Goal: Information Seeking & Learning: Learn about a topic

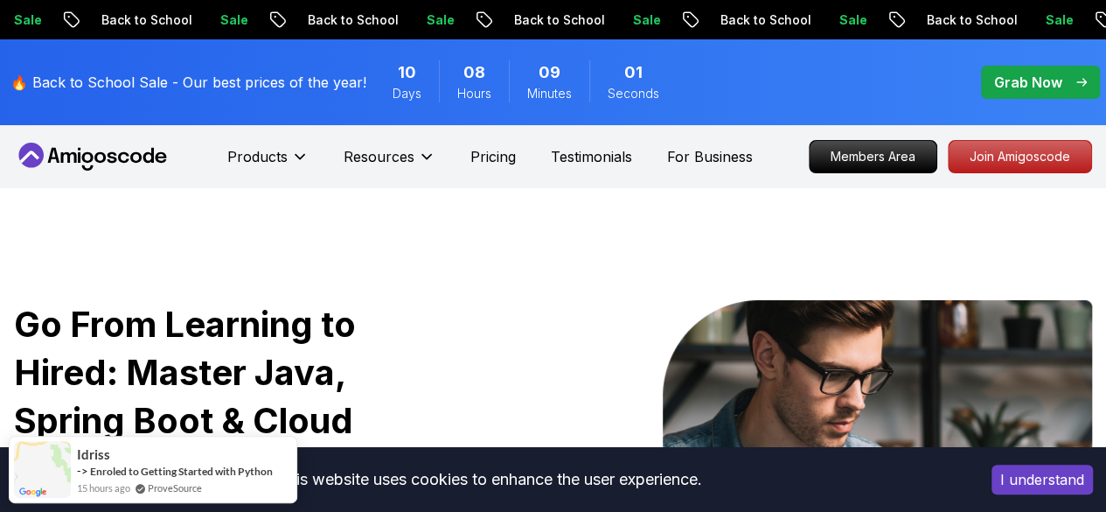
click at [1064, 120] on div "🔥 Back to School Sale - Our best prices of the year! 10 Days 08 Hours 09 Minute…" at bounding box center [553, 82] width 1106 height 86
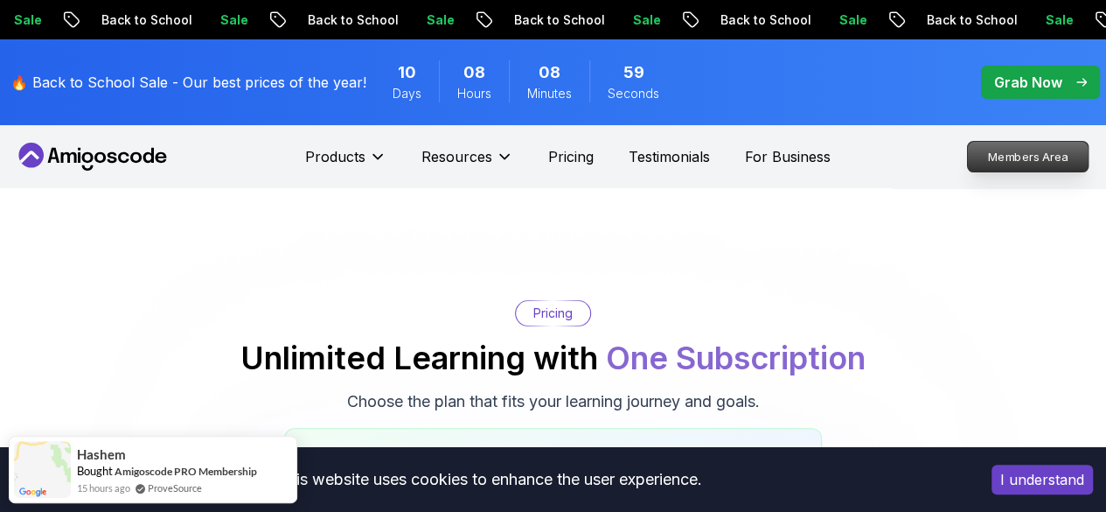
click at [1009, 151] on p "Members Area" at bounding box center [1028, 157] width 121 height 30
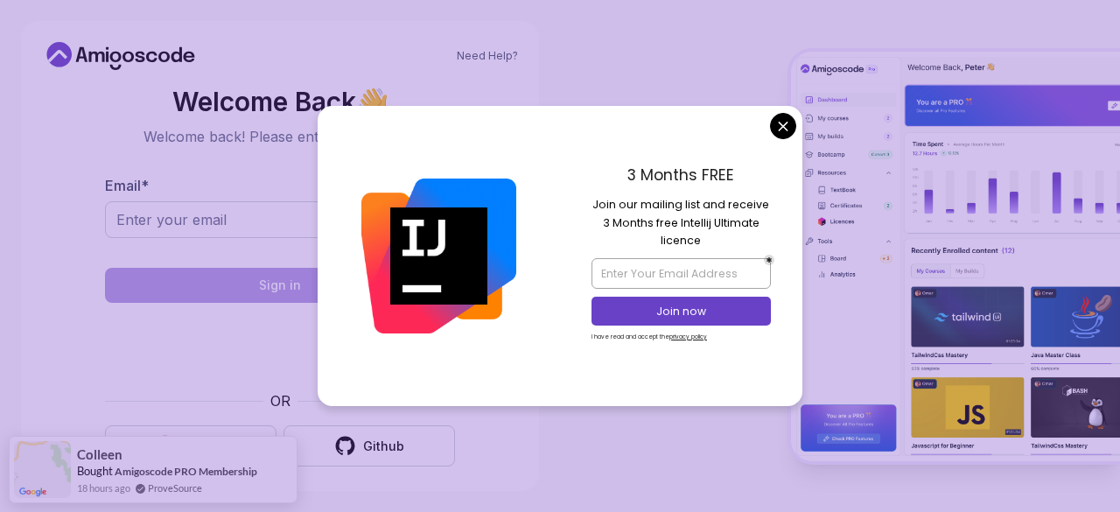
click at [785, 122] on body "Need Help? Welcome Back 👋 Welcome back! Please enter your details. Email * Sign…" at bounding box center [560, 256] width 1120 height 512
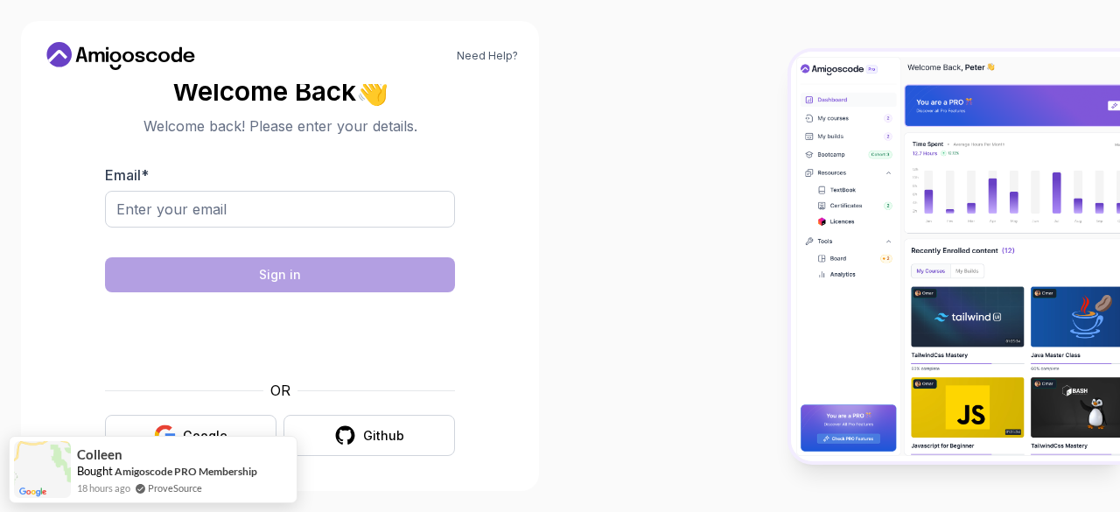
scroll to position [13, 0]
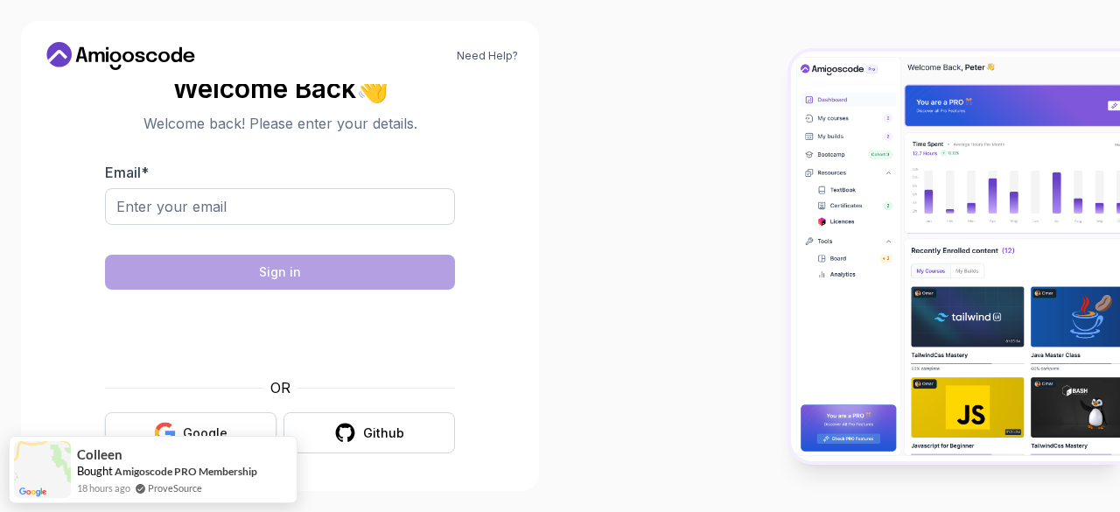
click at [195, 422] on button "Google" at bounding box center [190, 432] width 171 height 41
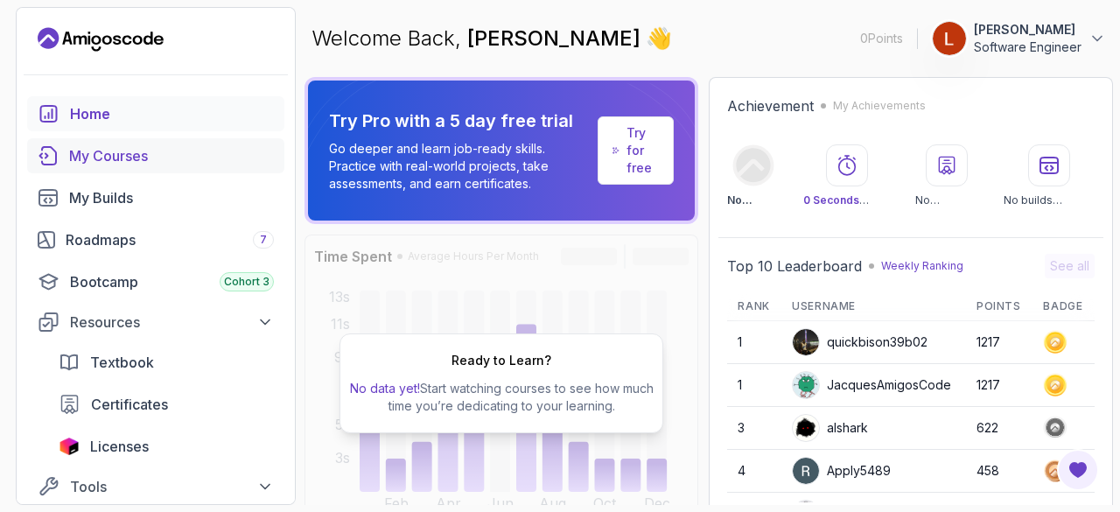
click at [90, 160] on div "My Courses" at bounding box center [171, 155] width 205 height 21
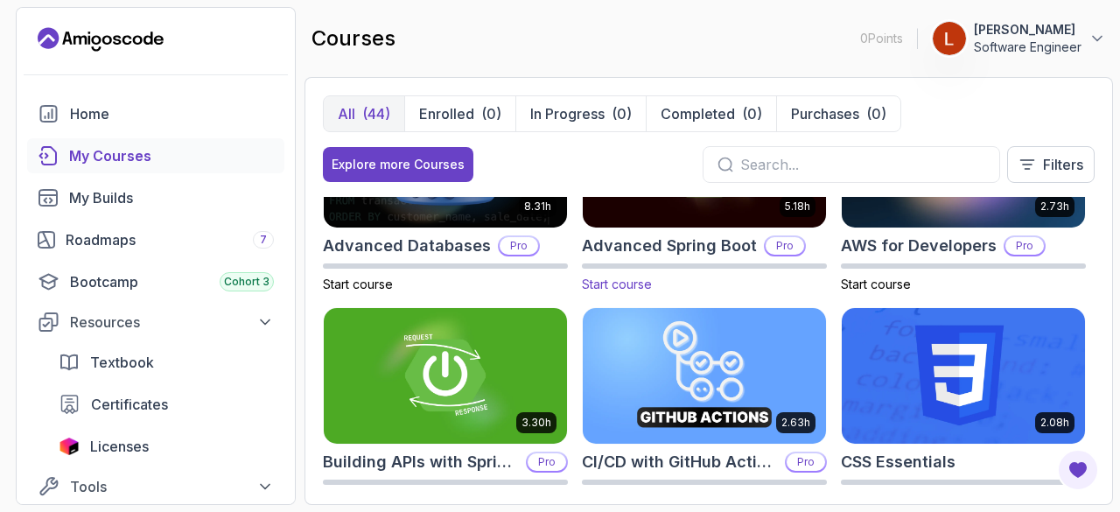
scroll to position [262, 0]
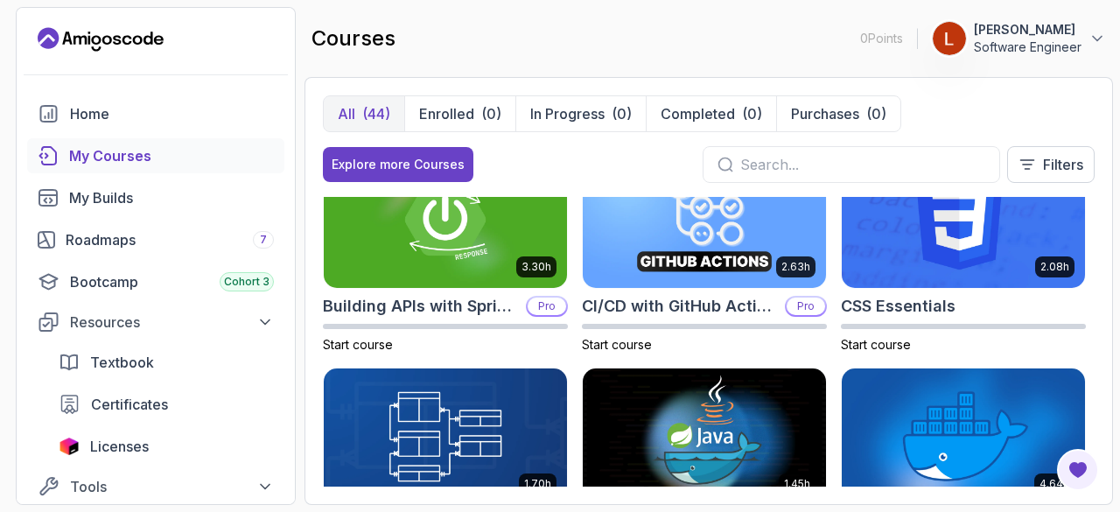
click at [1090, 28] on button "Lakshika Perera Software Engineer" at bounding box center [1019, 38] width 174 height 35
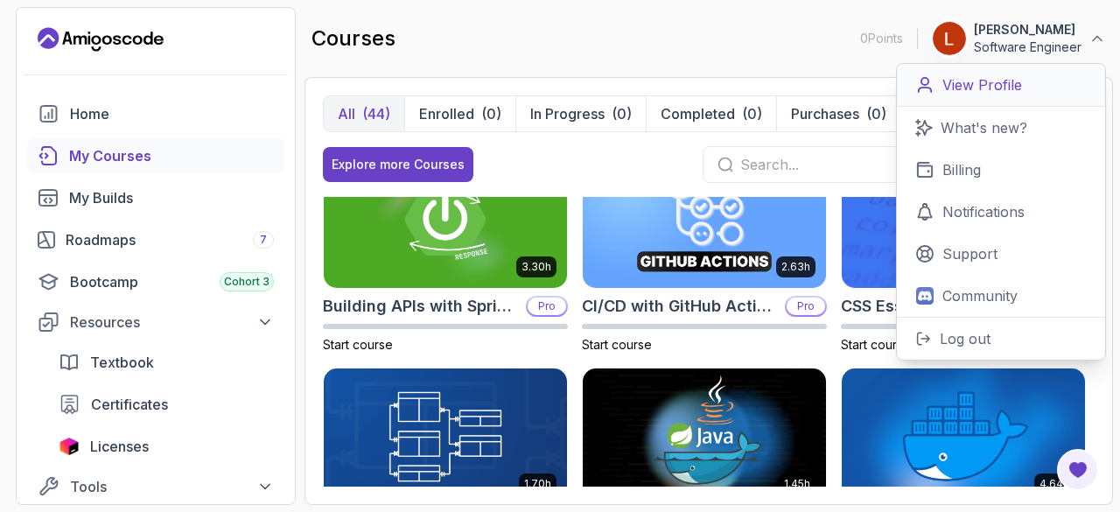
click at [978, 87] on p "View Profile" at bounding box center [982, 84] width 80 height 21
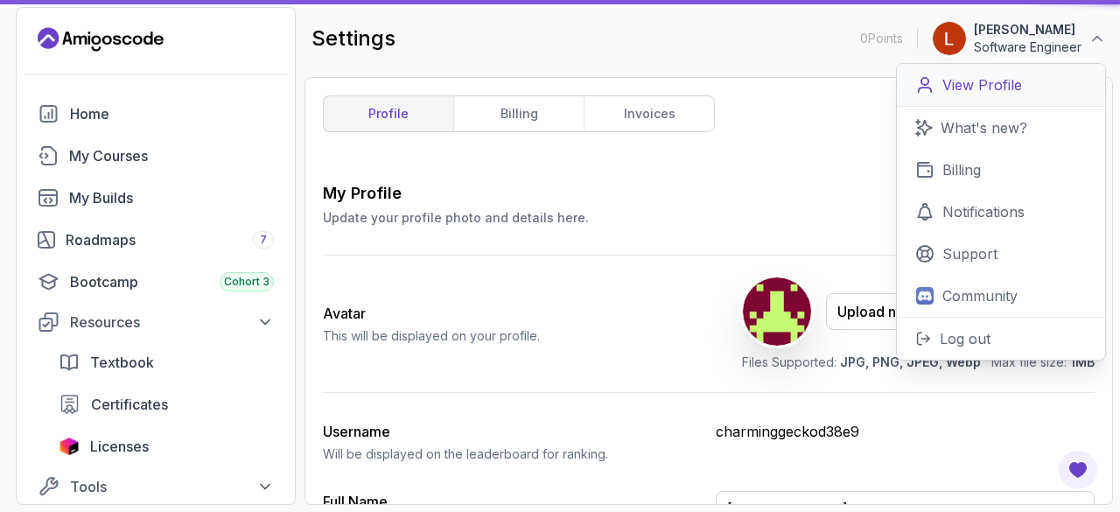
type input "Software Engineer"
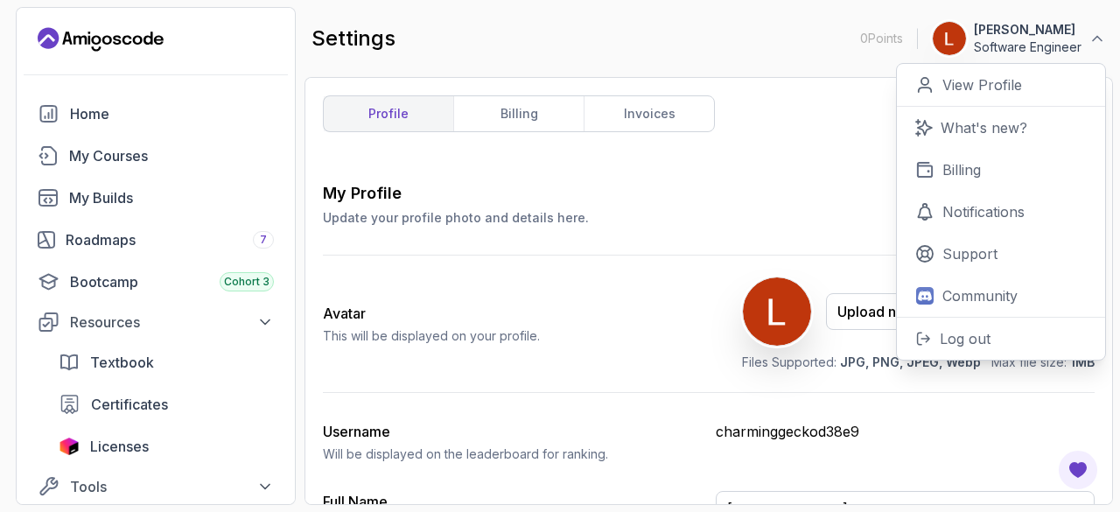
scroll to position [175, 0]
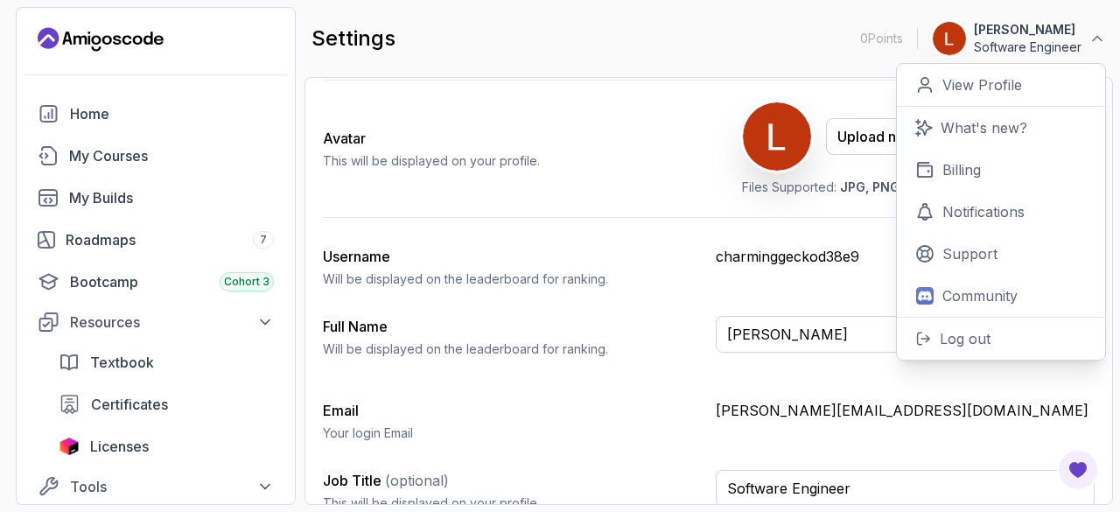
click at [629, 39] on div "settings 0 Points 1 Lakshika Perera Software Engineer 0 Points View Profile Wha…" at bounding box center [708, 38] width 808 height 63
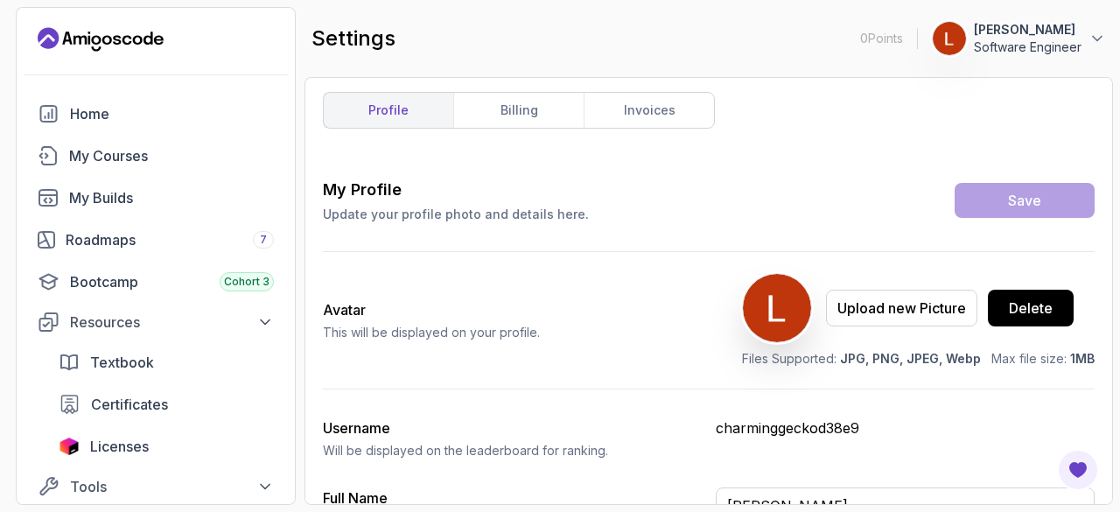
scroll to position [0, 0]
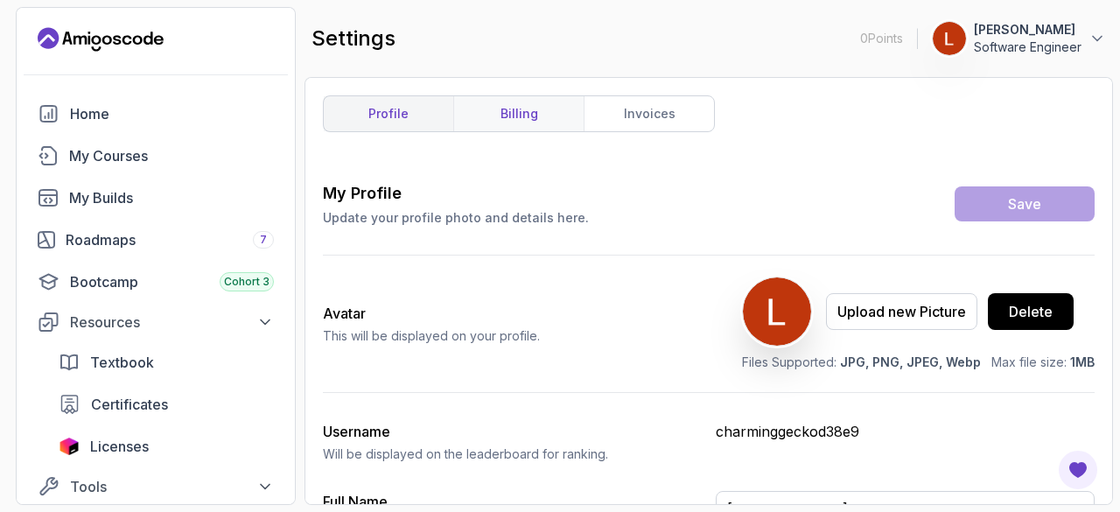
click at [525, 108] on link "billing" at bounding box center [518, 113] width 130 height 35
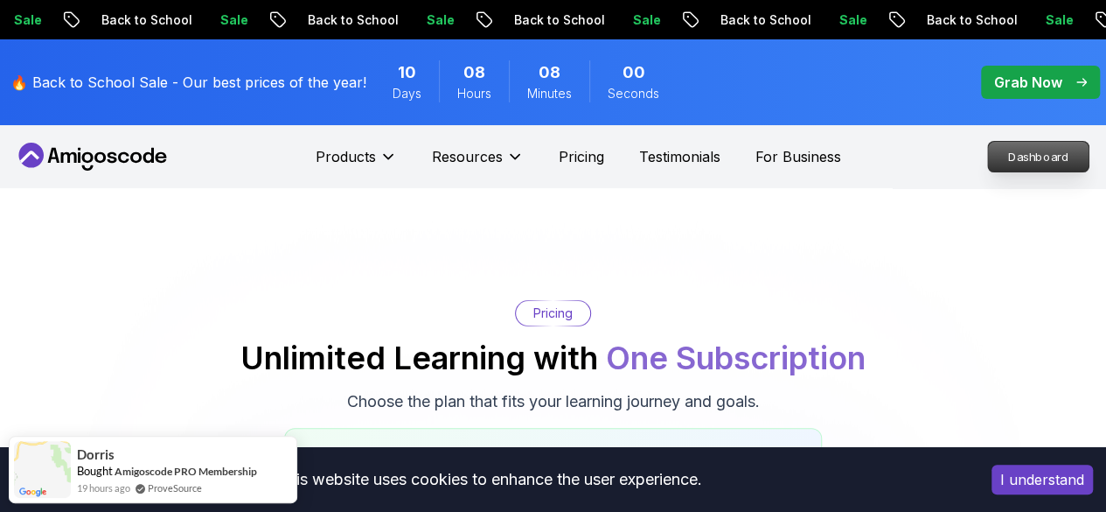
click at [1029, 161] on p "Dashboard" at bounding box center [1038, 157] width 101 height 30
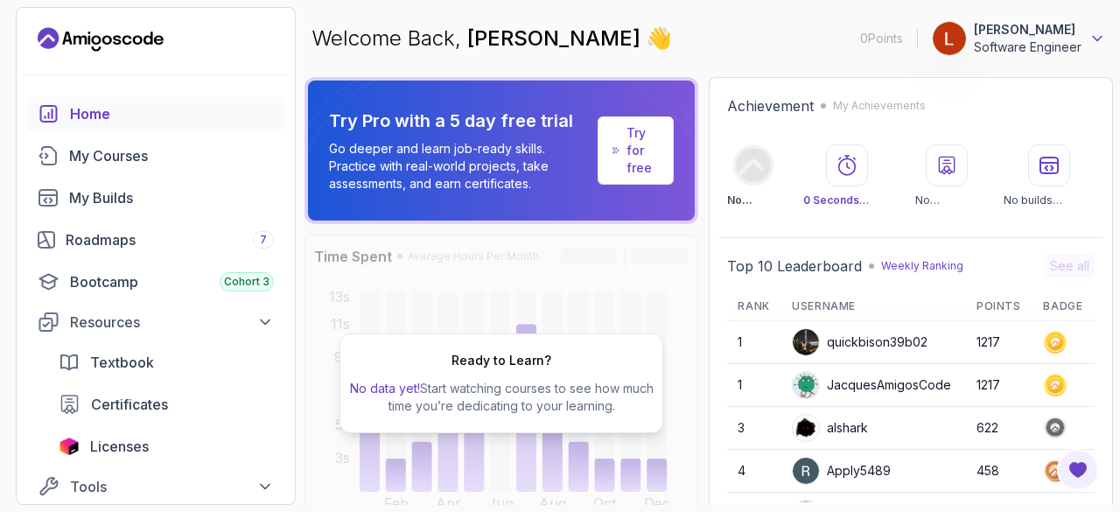
click at [1090, 34] on icon at bounding box center [1096, 38] width 17 height 17
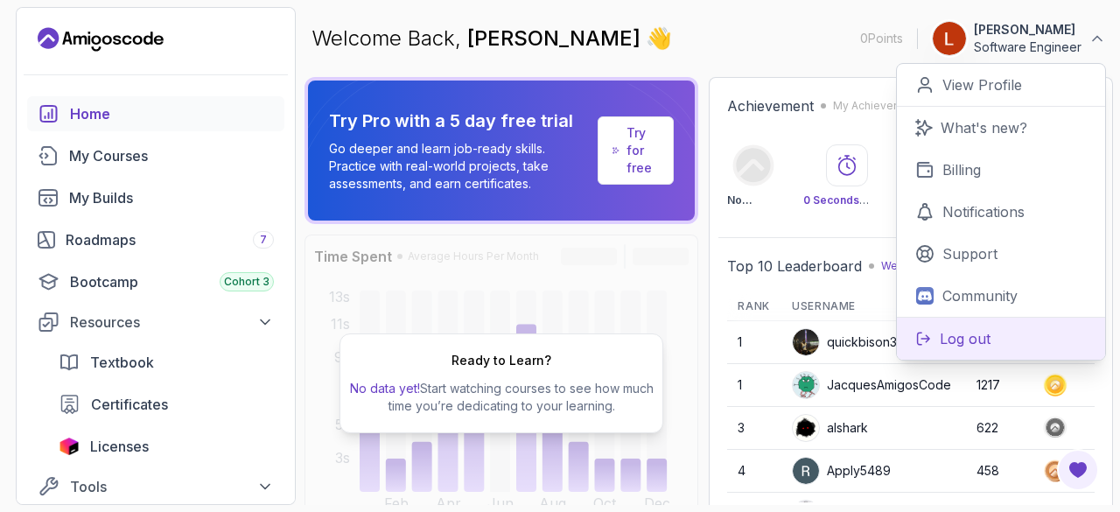
click at [952, 341] on p "Log out" at bounding box center [964, 338] width 51 height 21
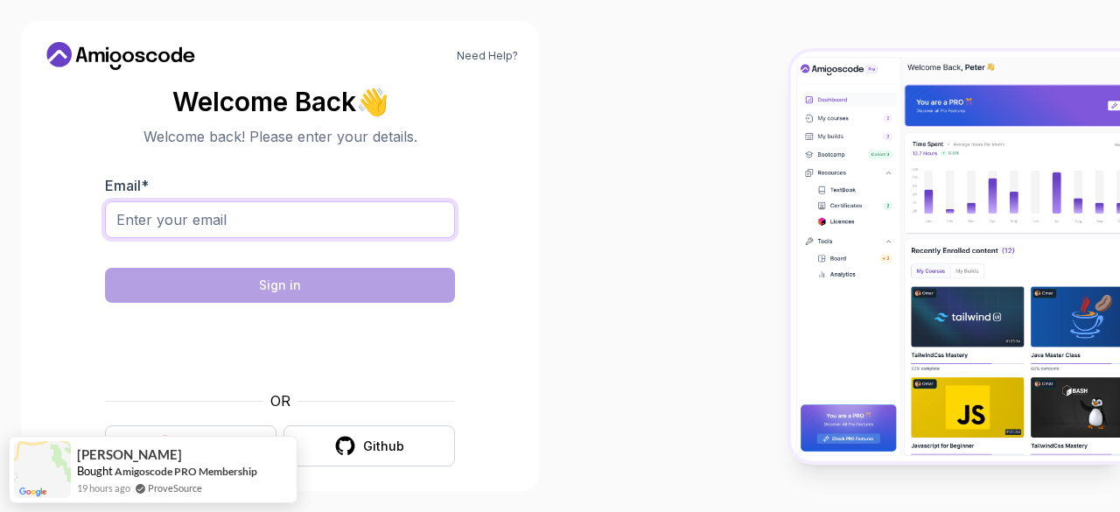
click at [201, 213] on input "Email *" at bounding box center [280, 219] width 350 height 37
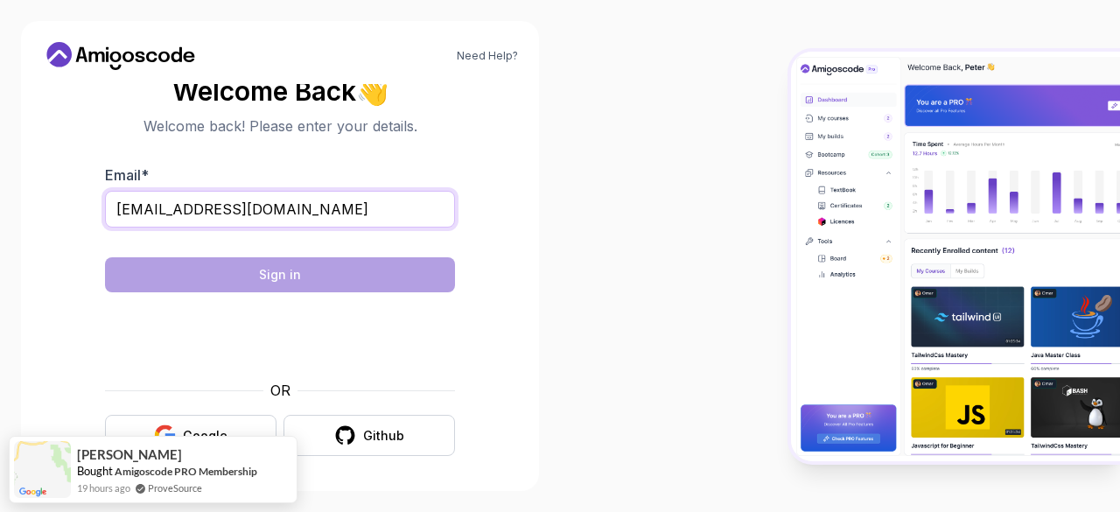
scroll to position [13, 0]
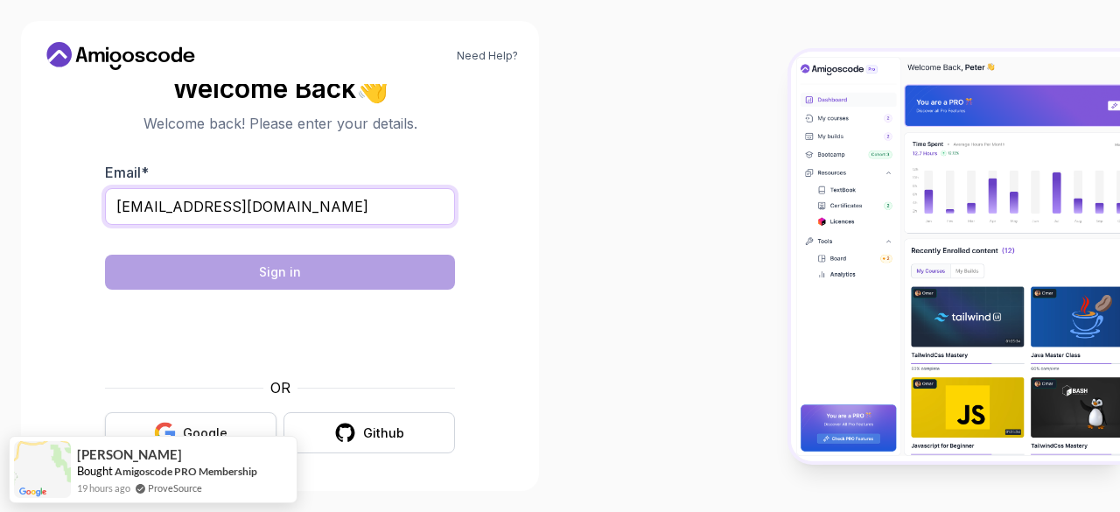
type input "tweetylnp@gmail.com"
click at [229, 427] on button "Google" at bounding box center [190, 432] width 171 height 41
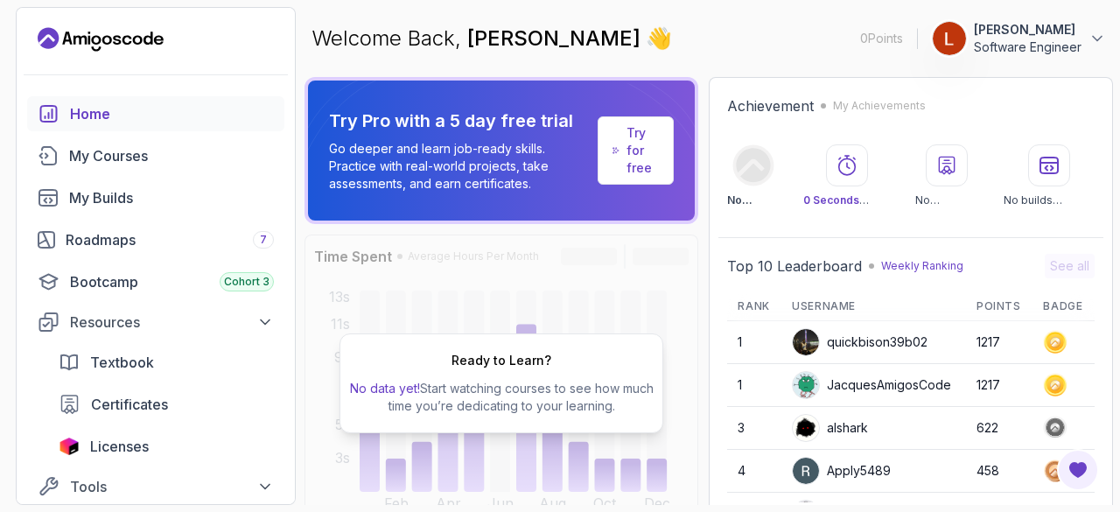
click at [1109, 38] on div "Welcome Back, Lakshika Perera 👋 0 Points 1 Lakshika Perera Software Engineer" at bounding box center [708, 38] width 808 height 63
click at [1086, 42] on button "[PERSON_NAME] Software Engineer" at bounding box center [1019, 38] width 174 height 35
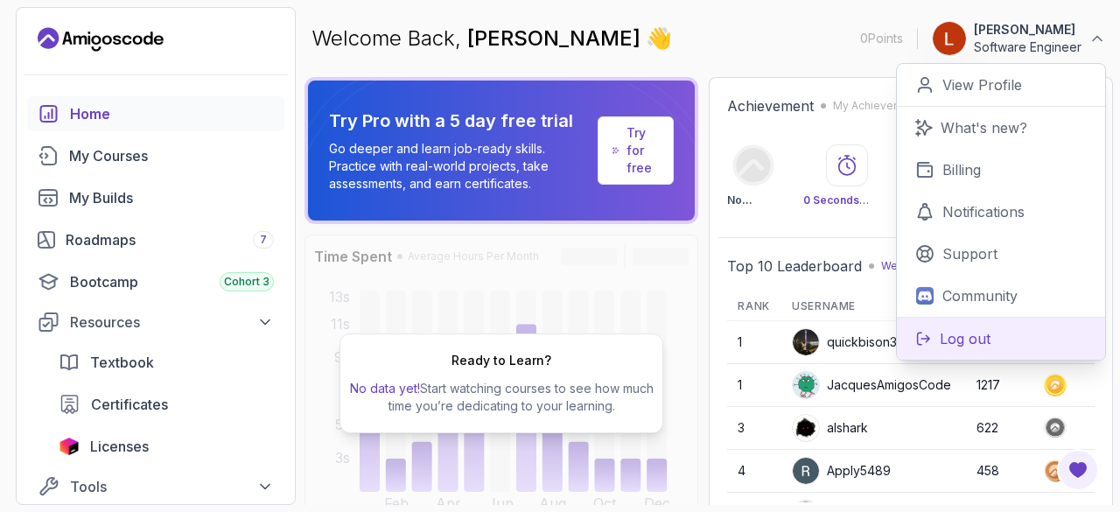
click at [967, 339] on p "Log out" at bounding box center [964, 338] width 51 height 21
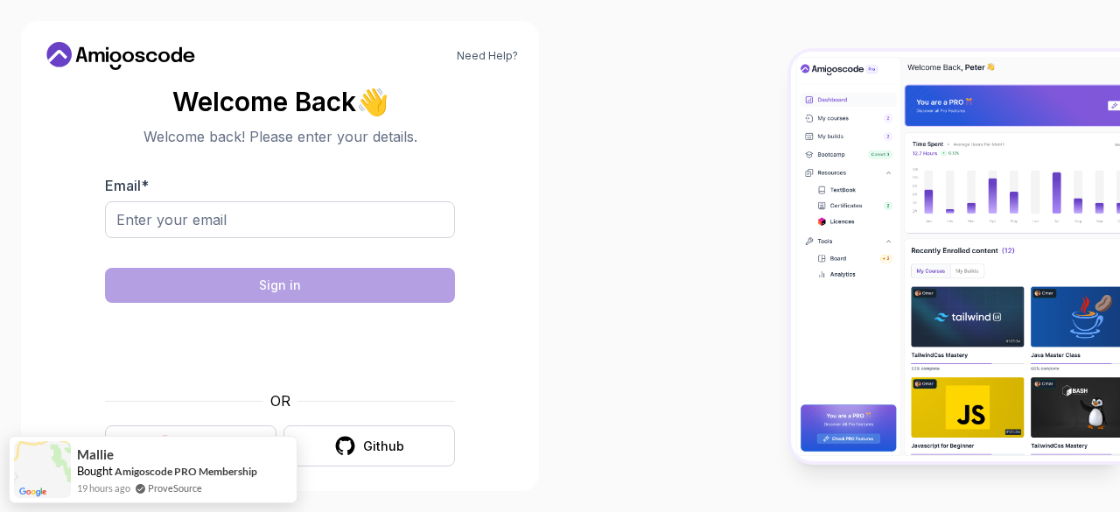
scroll to position [13, 0]
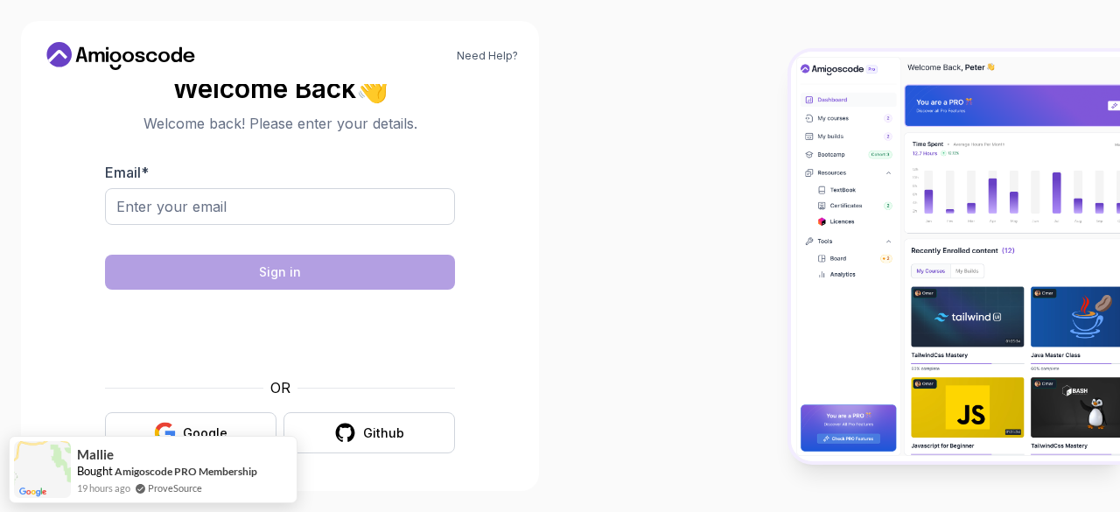
click at [464, 386] on section "Welcome Back 👋 Welcome back! Please enter your details. Email * Sign in OR Goog…" at bounding box center [280, 264] width 476 height 414
click at [150, 202] on input "Email *" at bounding box center [280, 206] width 350 height 37
type input "tweetylnp@gmail.com"
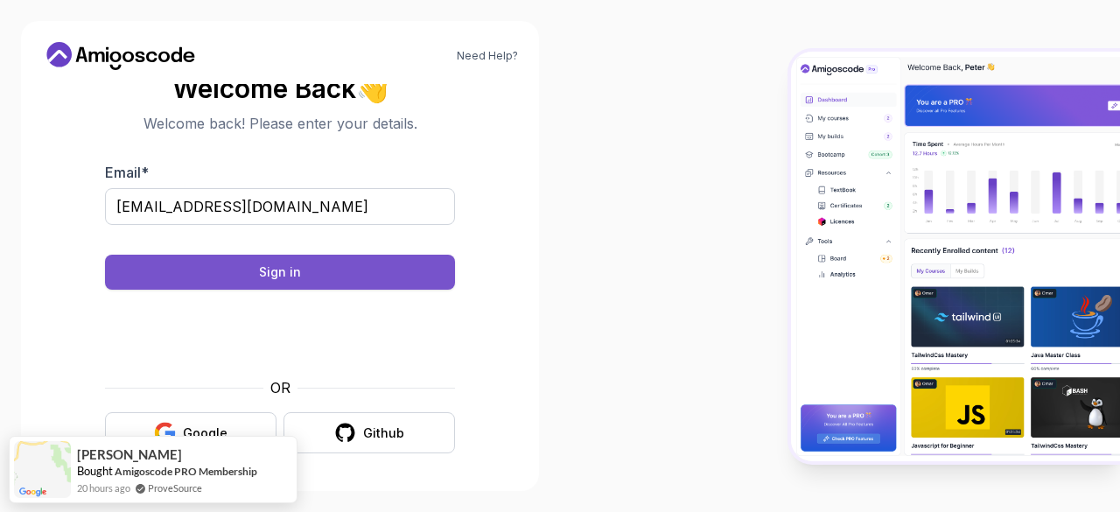
click at [252, 269] on button "Sign in" at bounding box center [280, 272] width 350 height 35
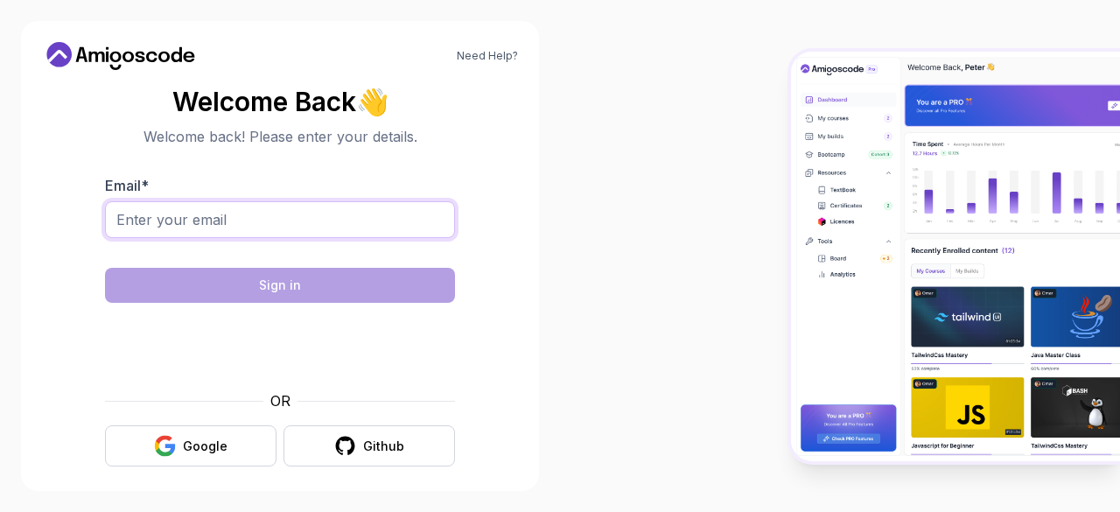
click at [231, 223] on input "Email *" at bounding box center [280, 219] width 350 height 37
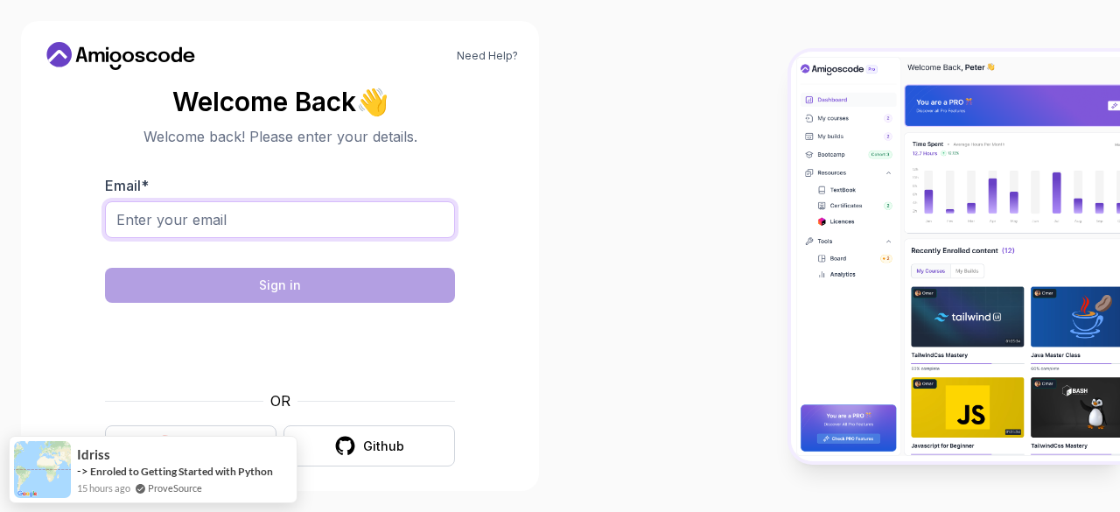
type input "tweetylnp@gmail.com"
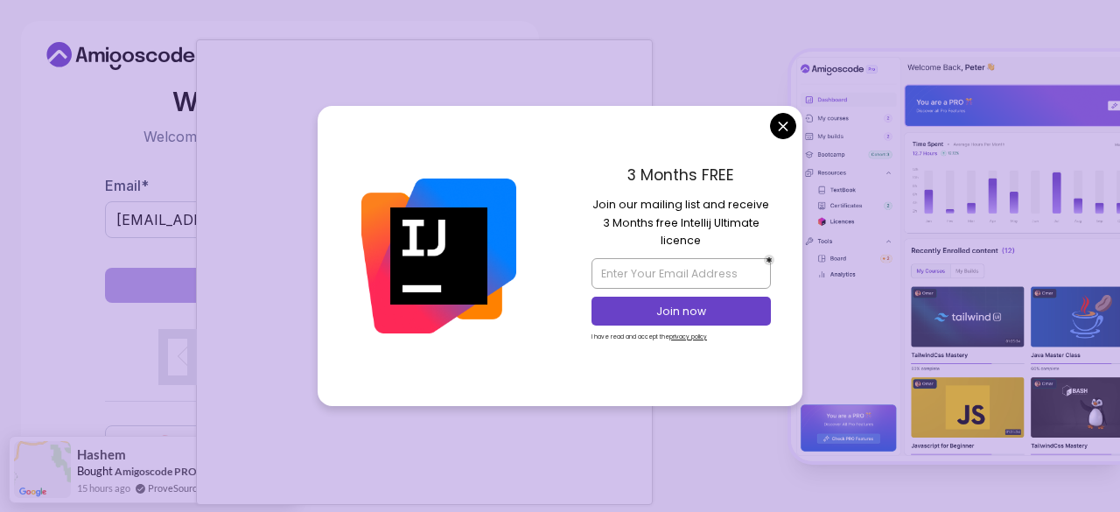
click at [782, 129] on body "Need Help? Welcome Back 👋 Welcome back! Please enter your details. Email * twee…" at bounding box center [560, 256] width 1120 height 512
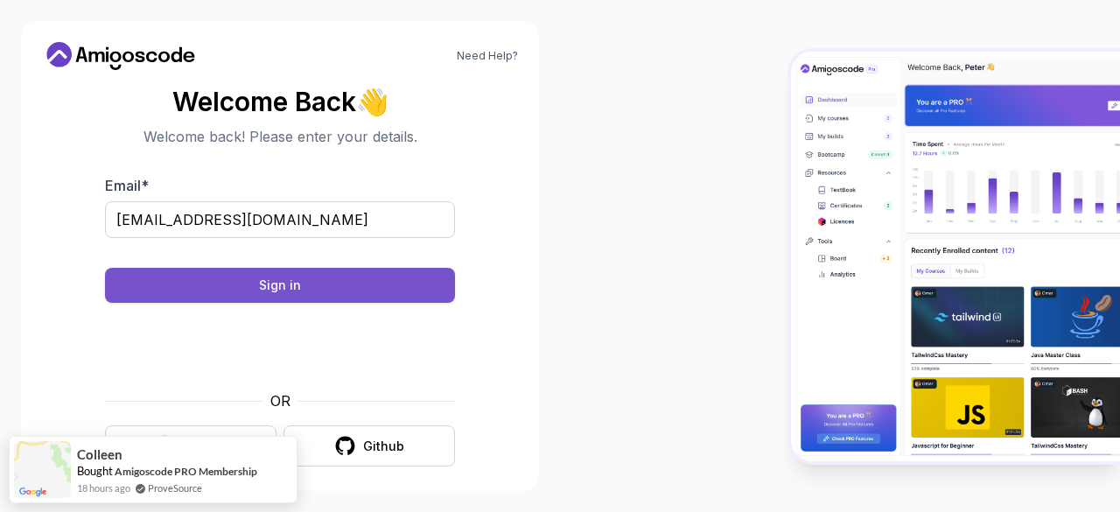
click at [272, 286] on div "Sign in" at bounding box center [280, 284] width 42 height 17
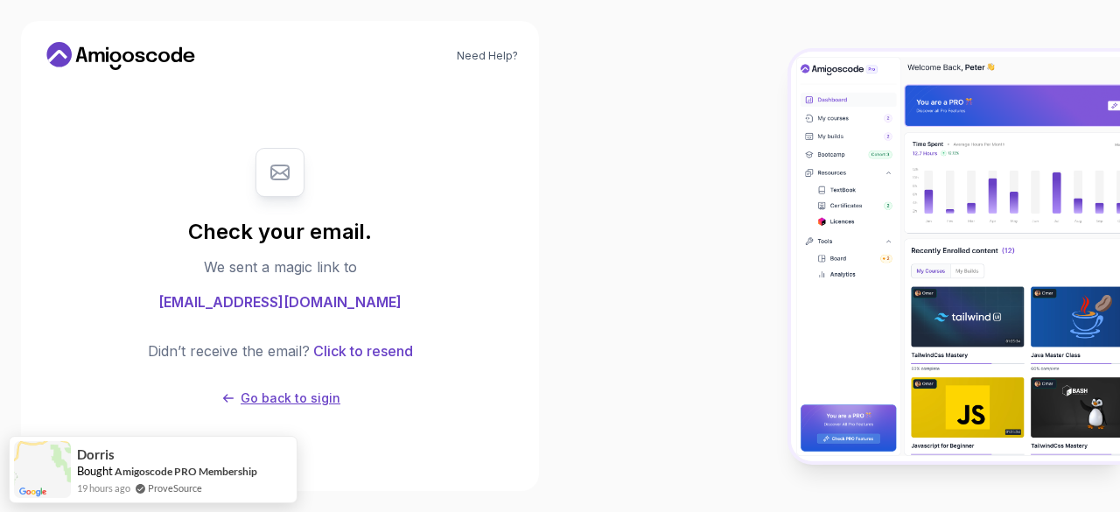
click at [295, 397] on p "Go back to sigin" at bounding box center [291, 397] width 100 height 17
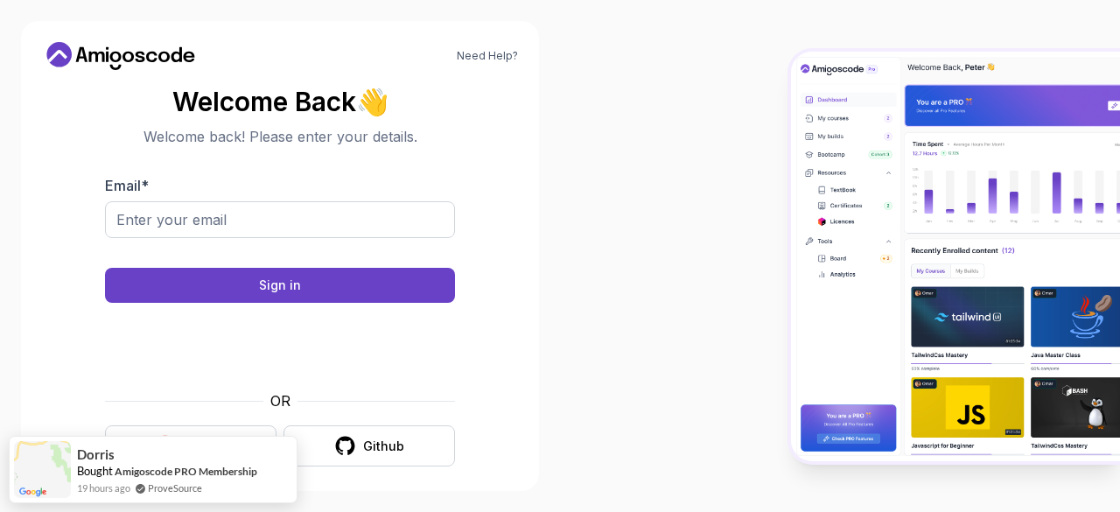
scroll to position [13, 0]
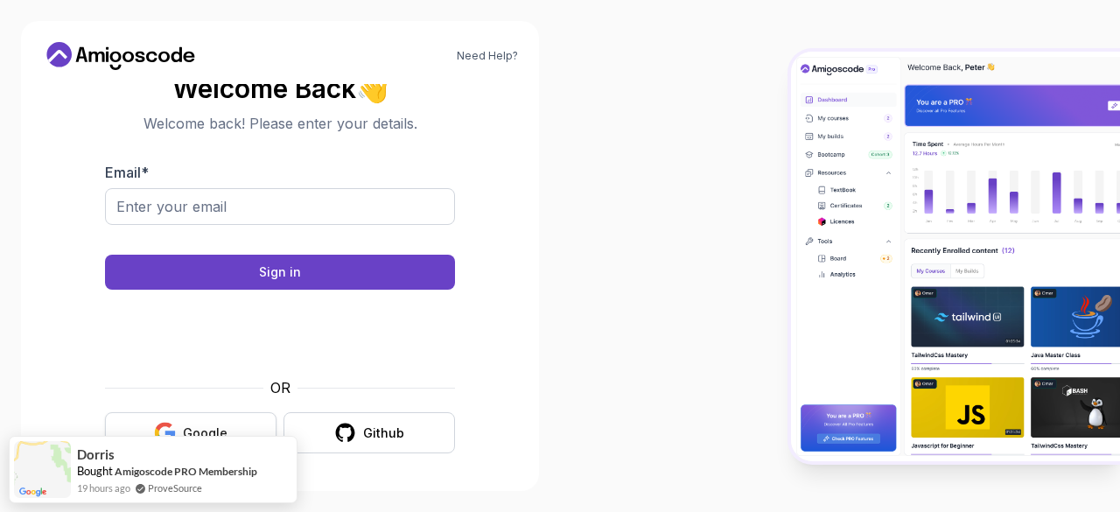
click at [241, 423] on button "Google" at bounding box center [190, 432] width 171 height 41
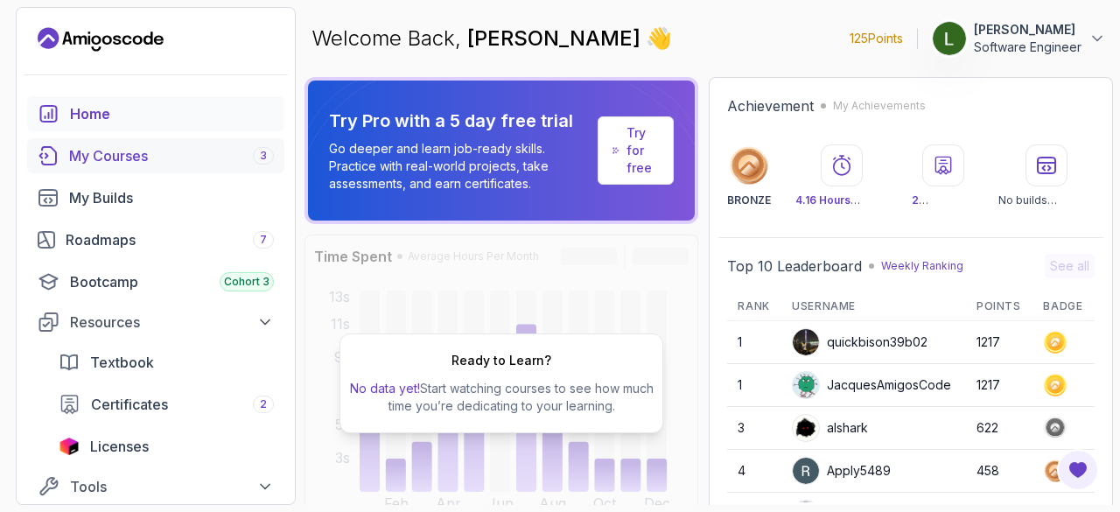
click at [132, 143] on link "My Courses 3" at bounding box center [155, 155] width 257 height 35
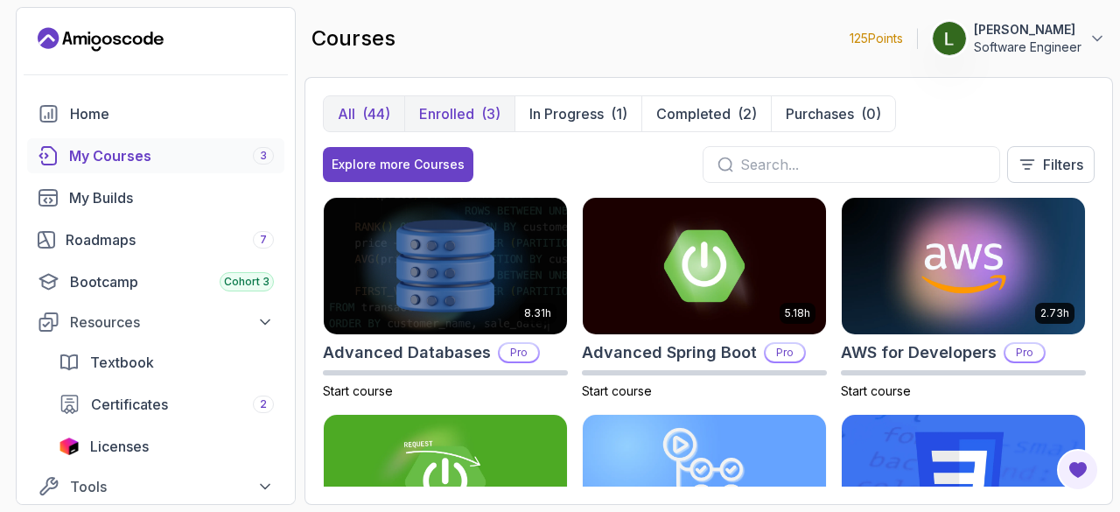
click at [471, 109] on p "Enrolled" at bounding box center [446, 113] width 55 height 21
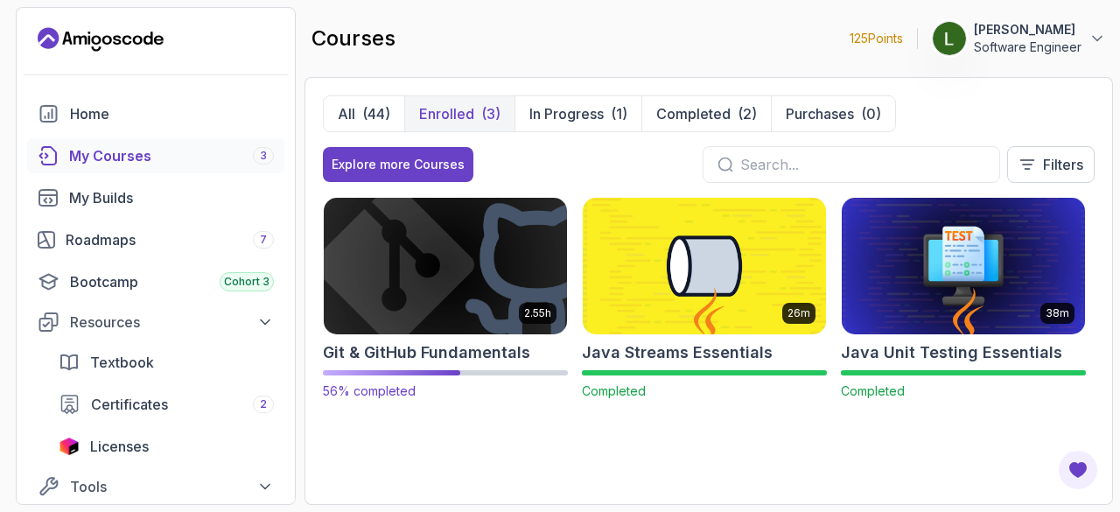
click at [382, 242] on img at bounding box center [445, 265] width 255 height 143
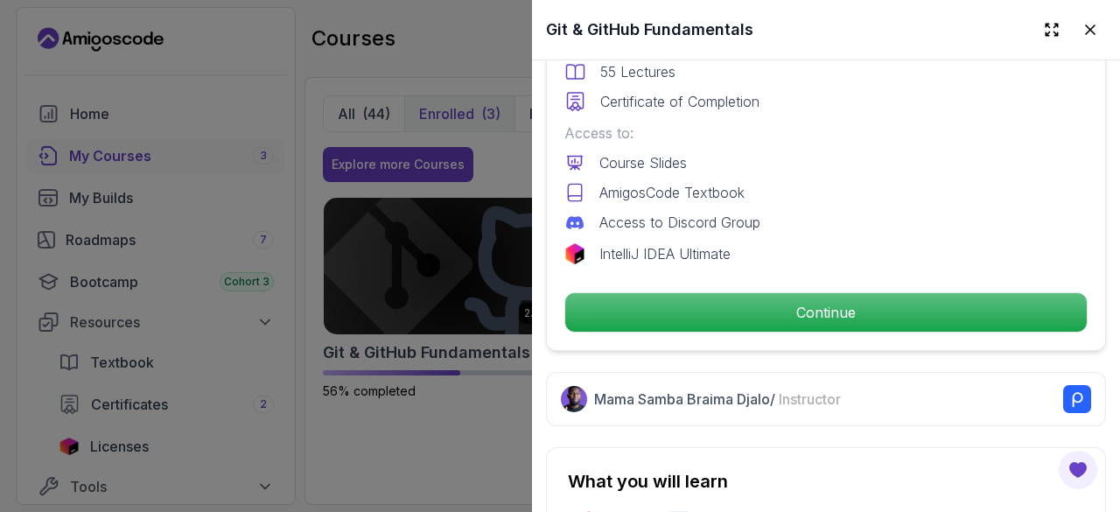
scroll to position [612, 0]
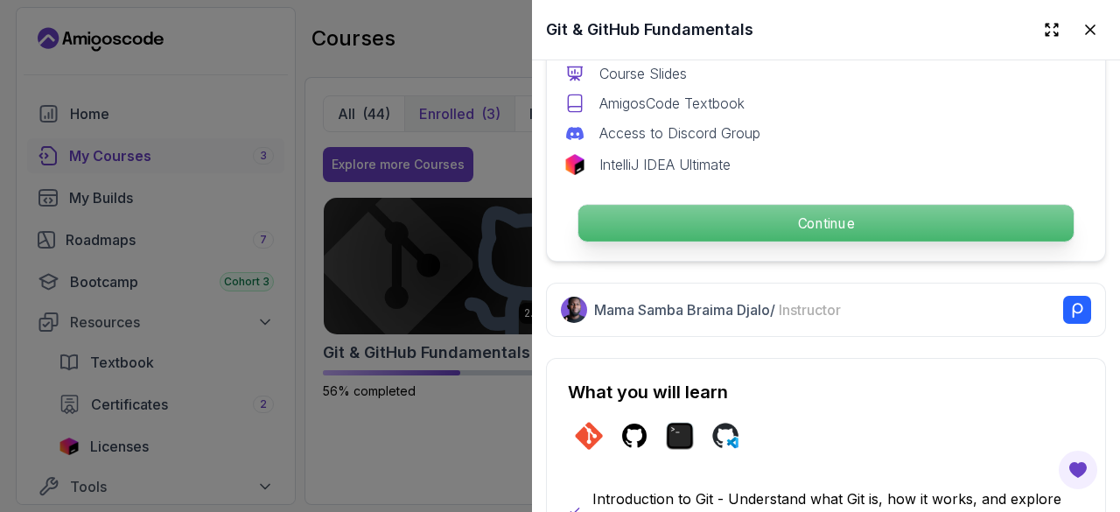
click at [789, 221] on p "Continue" at bounding box center [825, 223] width 495 height 37
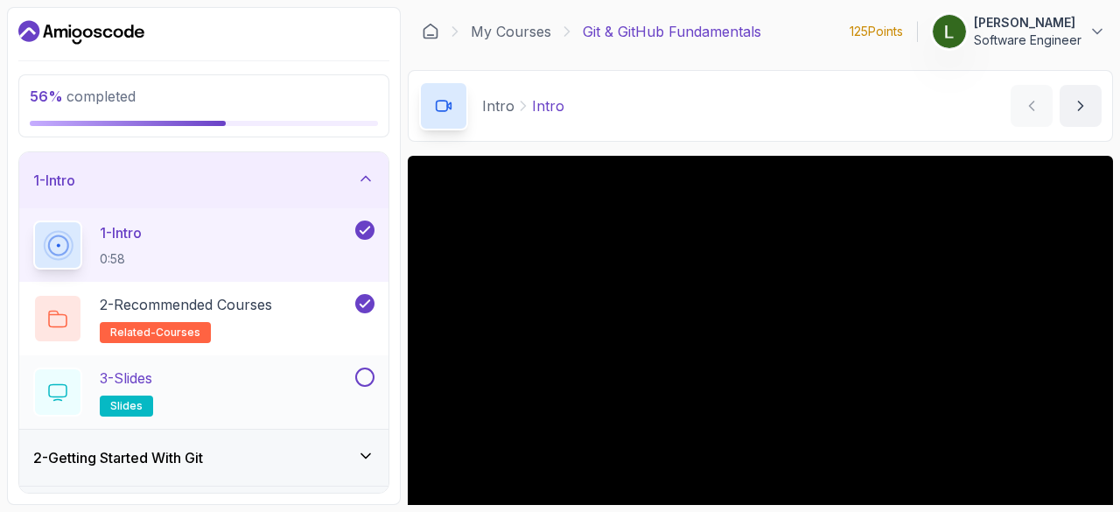
click at [191, 386] on div "3 - Slides slides" at bounding box center [192, 391] width 318 height 49
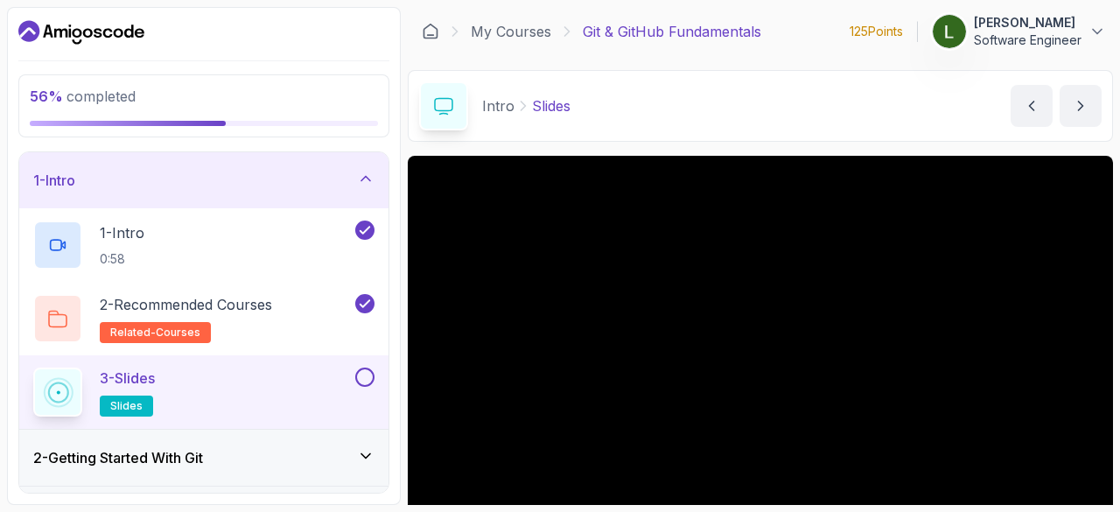
click at [213, 387] on div "3 - Slides slides" at bounding box center [192, 391] width 318 height 49
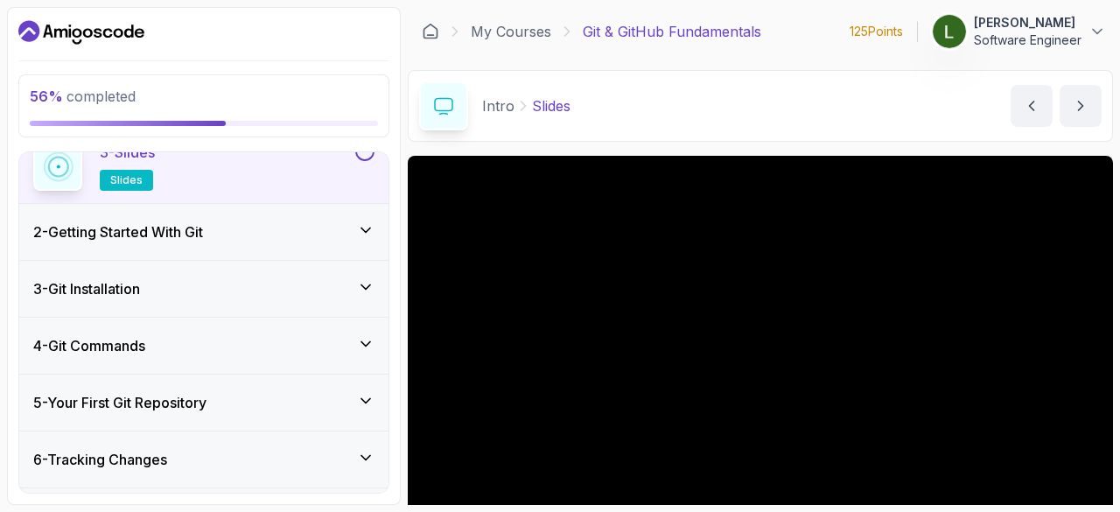
scroll to position [262, 0]
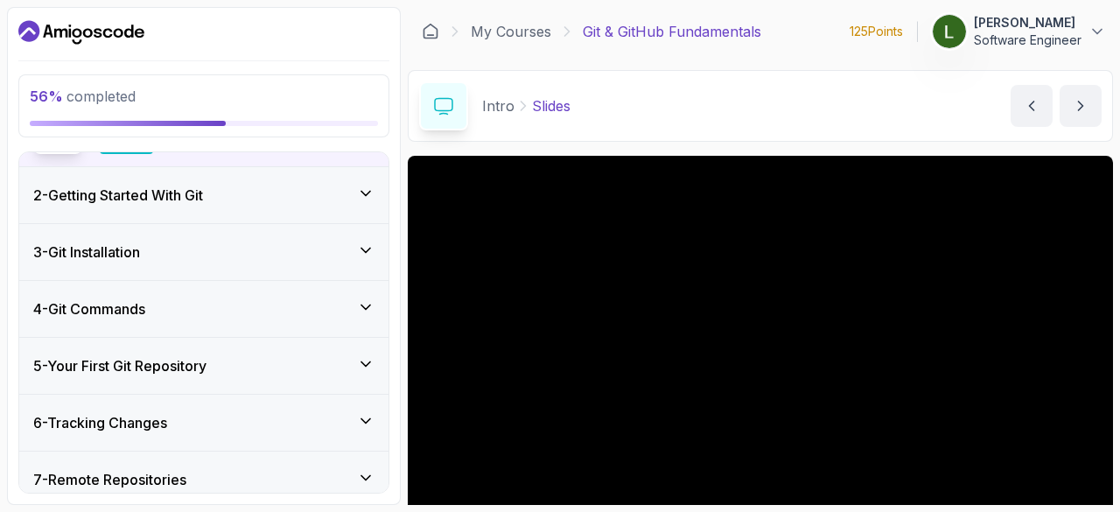
click at [368, 193] on icon at bounding box center [365, 194] width 9 height 4
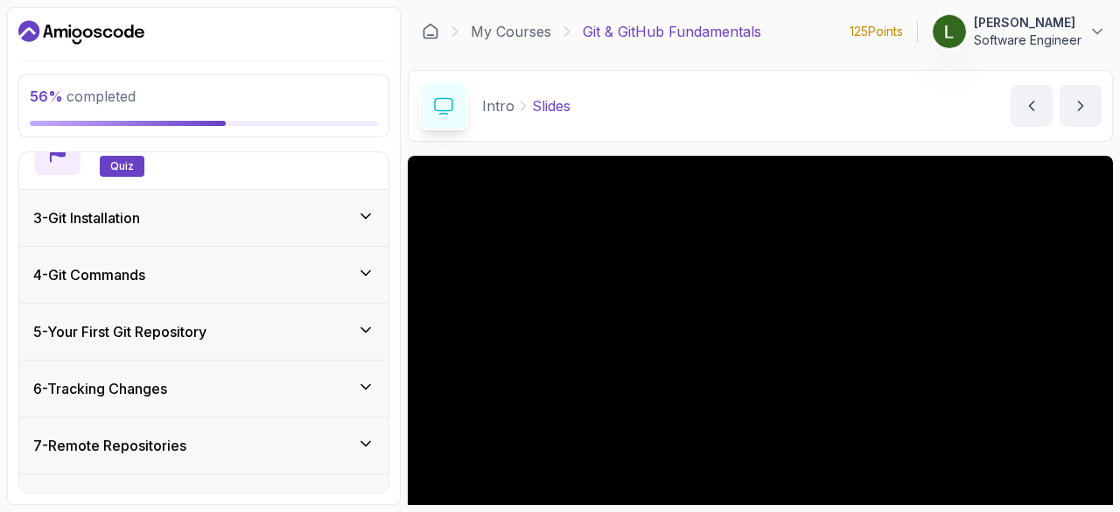
scroll to position [271, 0]
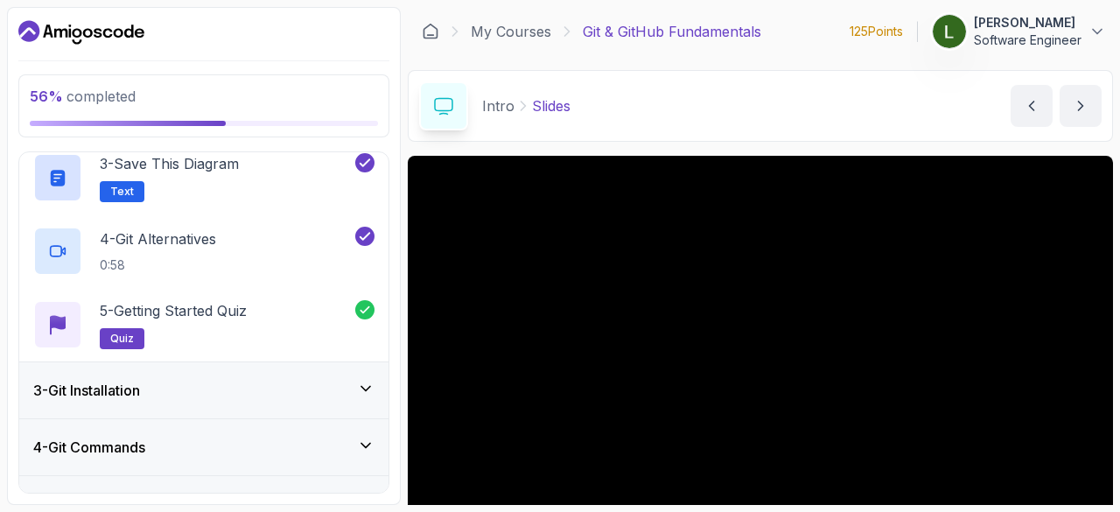
click at [367, 387] on icon at bounding box center [365, 389] width 9 height 4
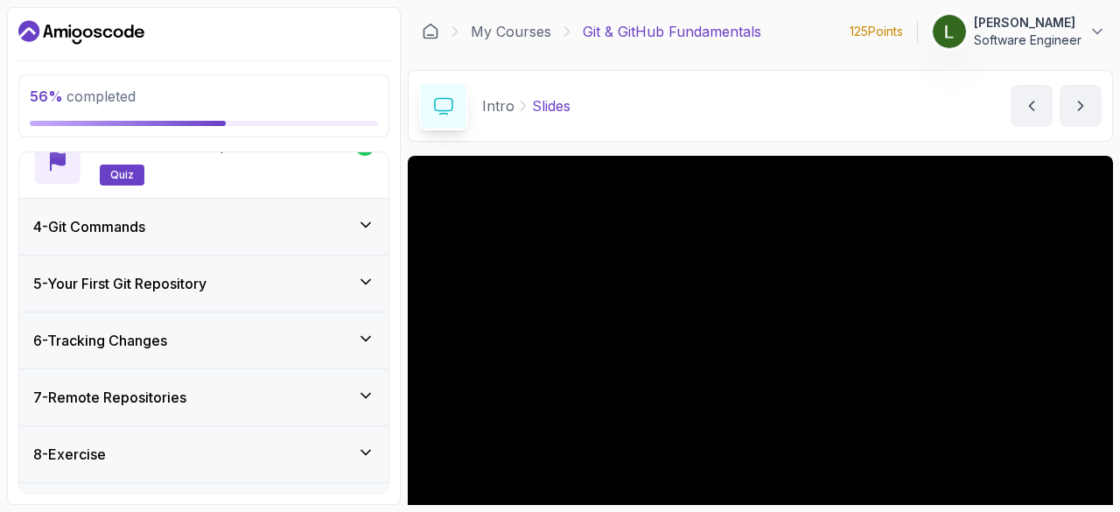
scroll to position [429, 0]
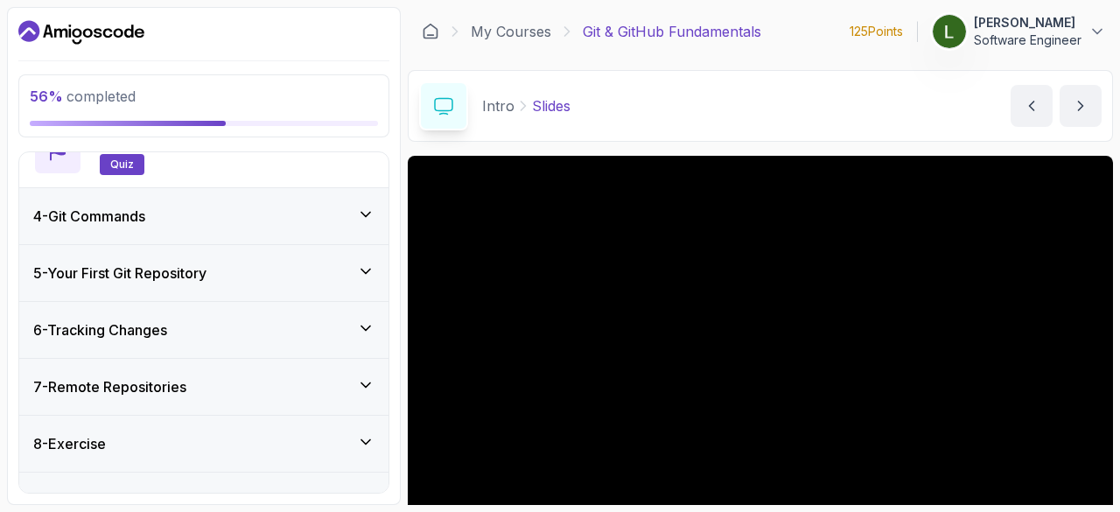
click at [370, 206] on icon at bounding box center [365, 214] width 17 height 17
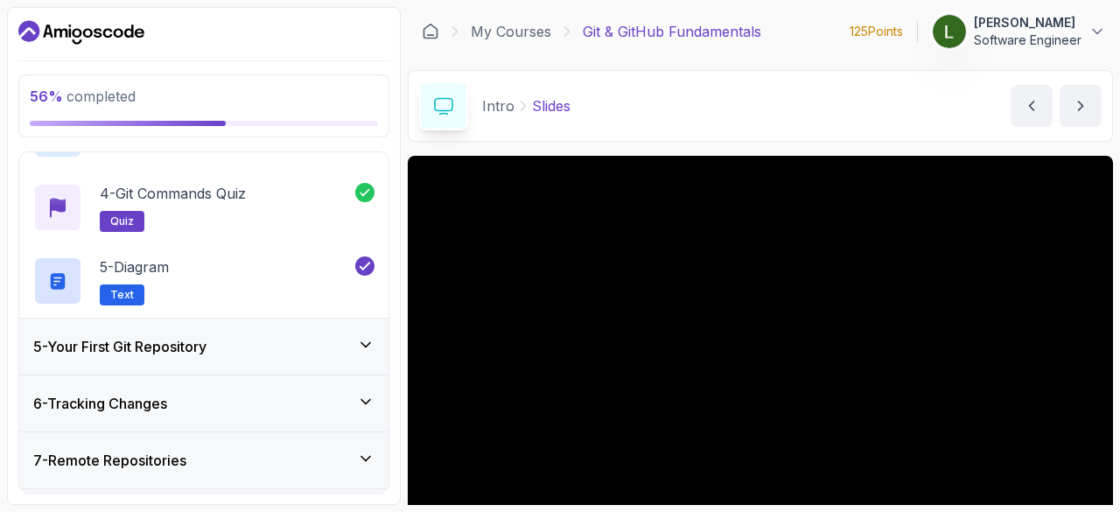
click at [371, 331] on div "5 - Your First Git Repository" at bounding box center [203, 346] width 369 height 56
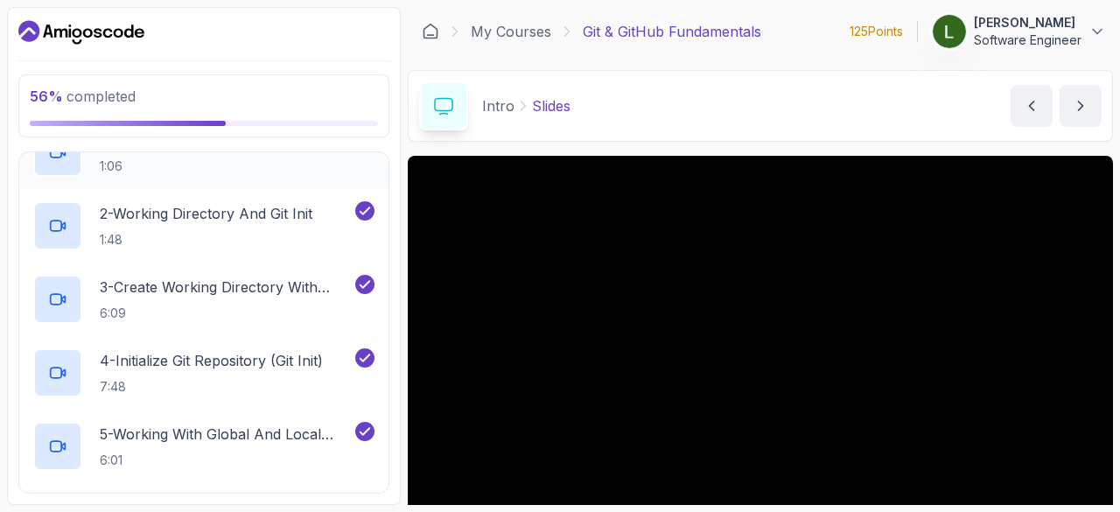
scroll to position [516, 0]
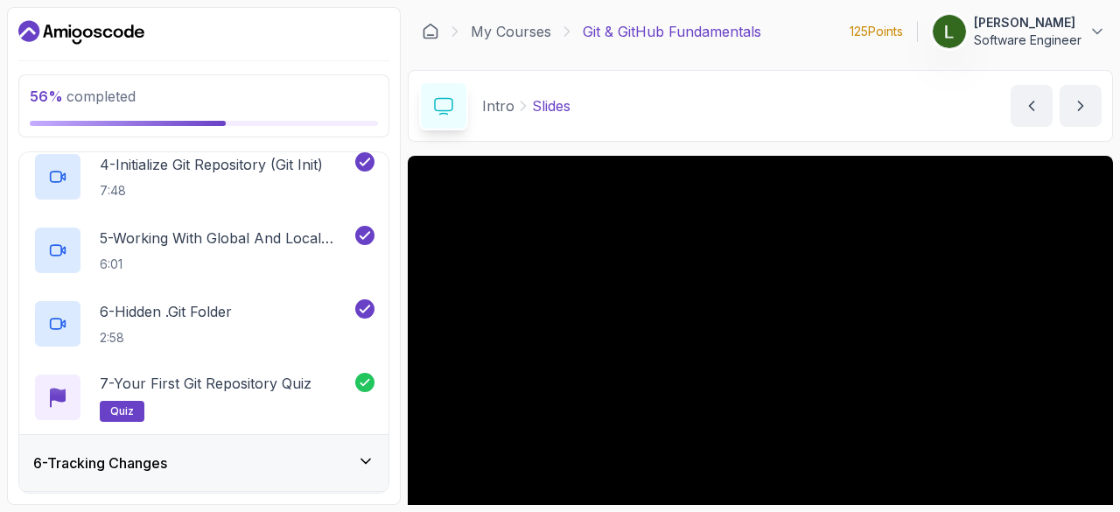
click at [378, 459] on div "6 - Tracking Changes" at bounding box center [203, 463] width 369 height 56
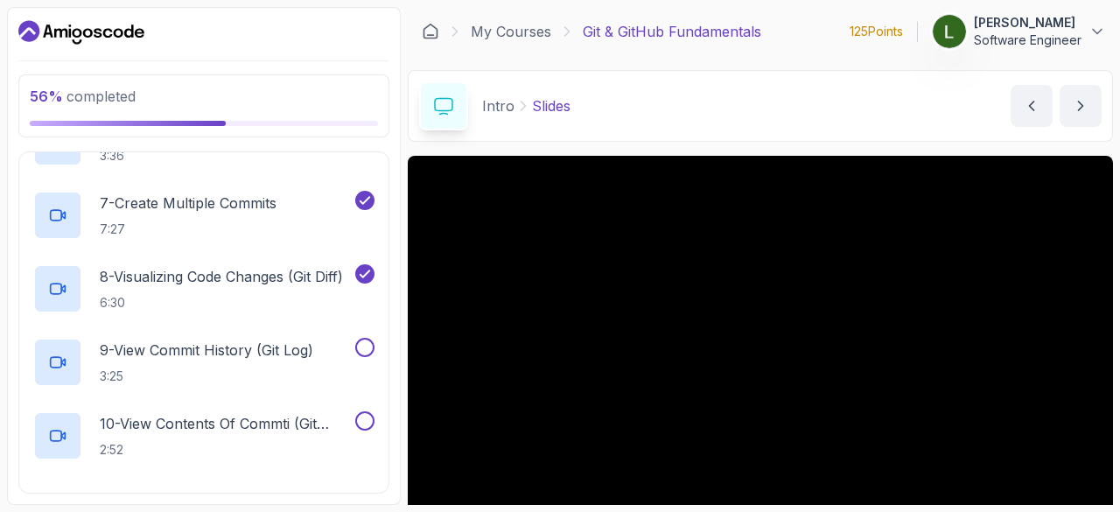
scroll to position [778, 0]
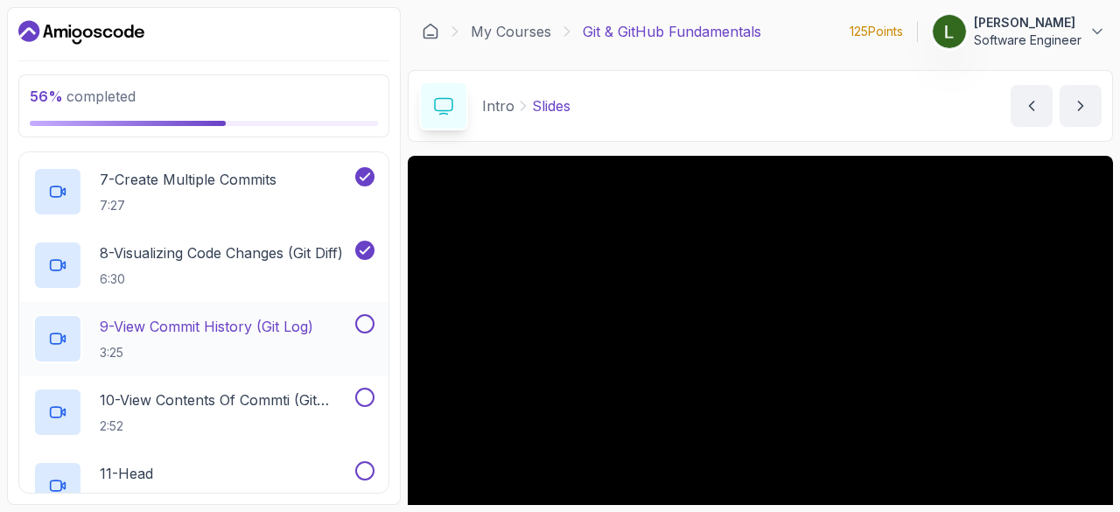
click at [199, 339] on h2 "9 - View Commit History (Git Log) 3:25" at bounding box center [206, 338] width 213 height 45
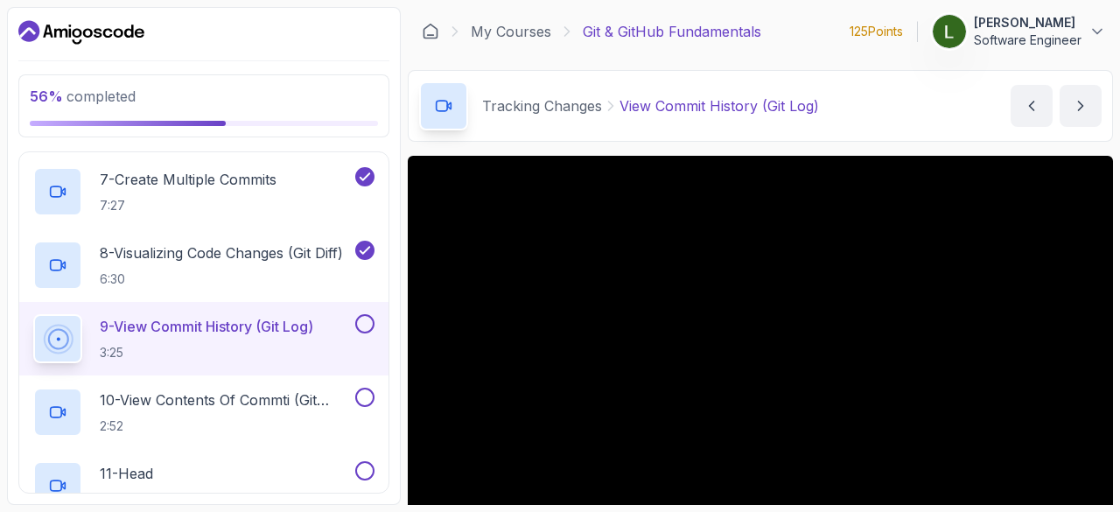
scroll to position [87, 0]
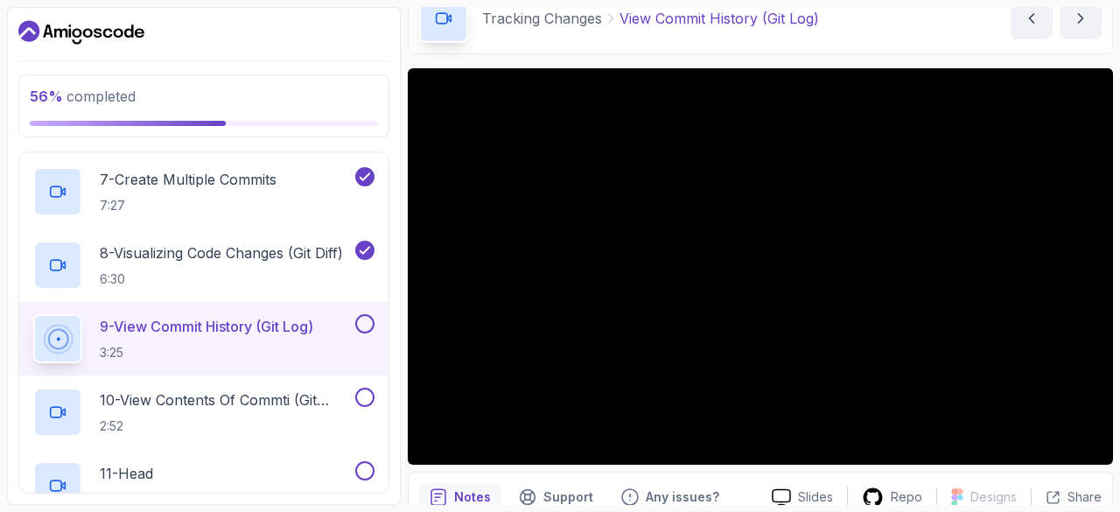
click at [160, 319] on p "9 - View Commit History (Git Log)" at bounding box center [206, 326] width 213 height 21
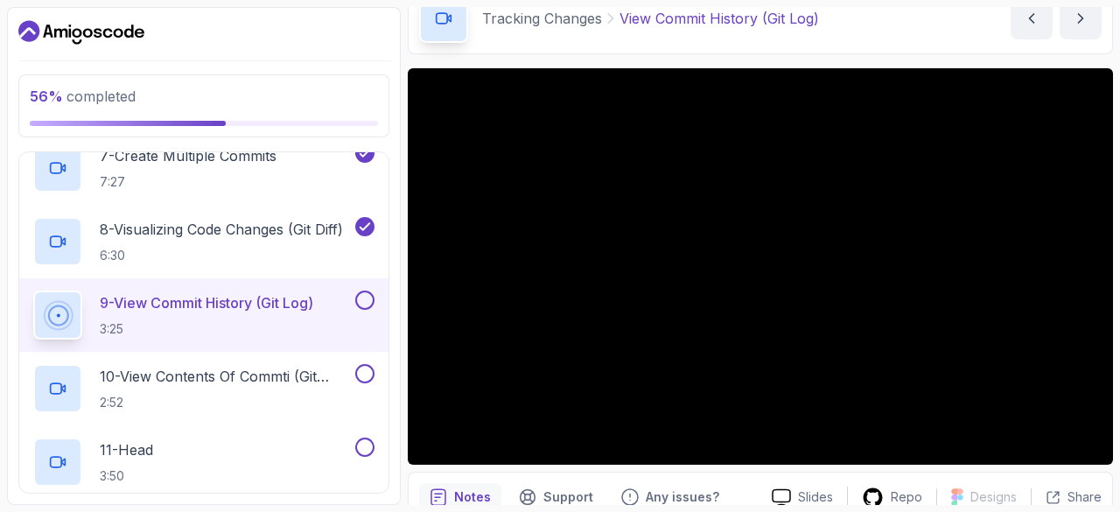
scroll to position [785, 0]
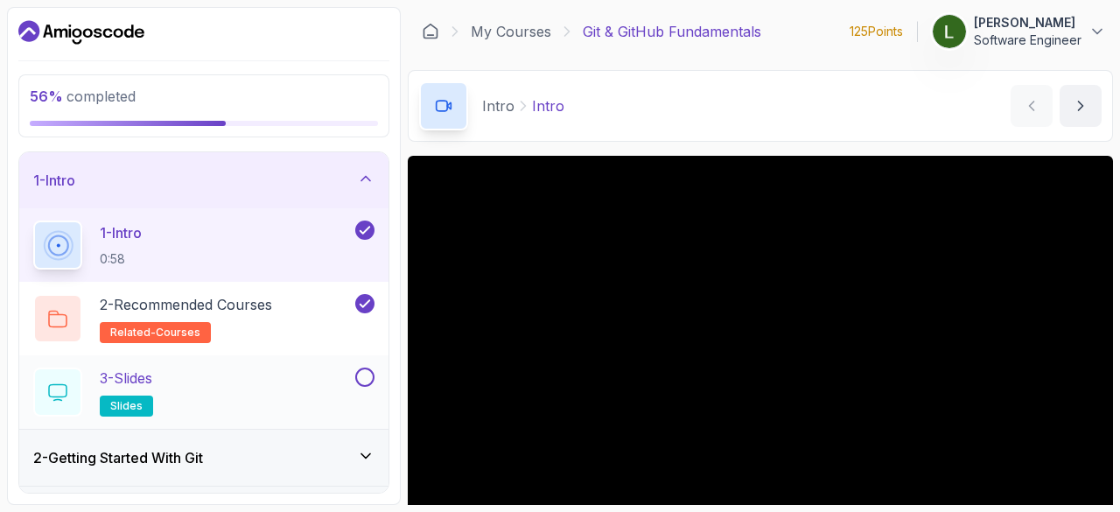
click at [369, 380] on button at bounding box center [364, 376] width 19 height 19
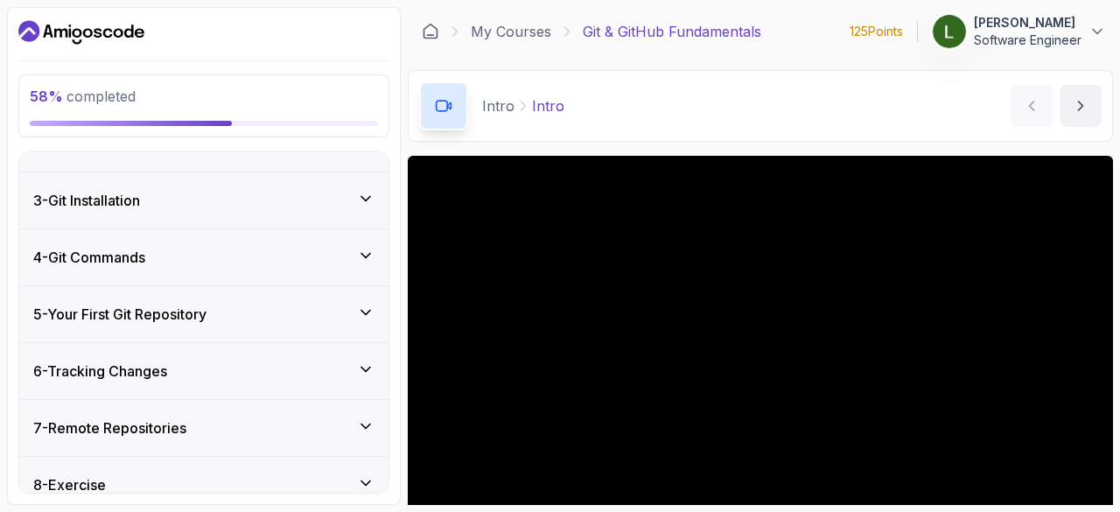
scroll to position [350, 0]
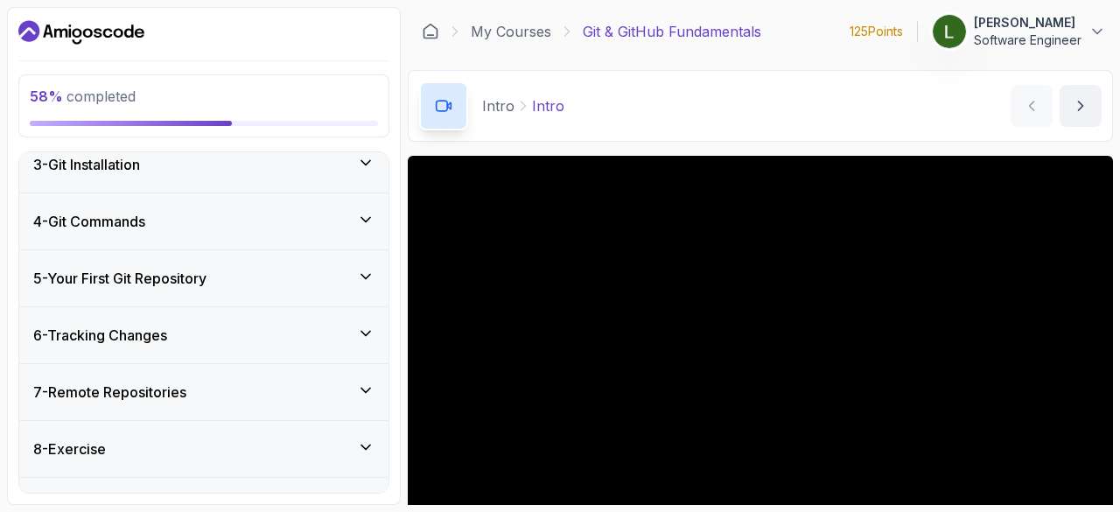
click at [369, 276] on icon at bounding box center [365, 276] width 17 height 17
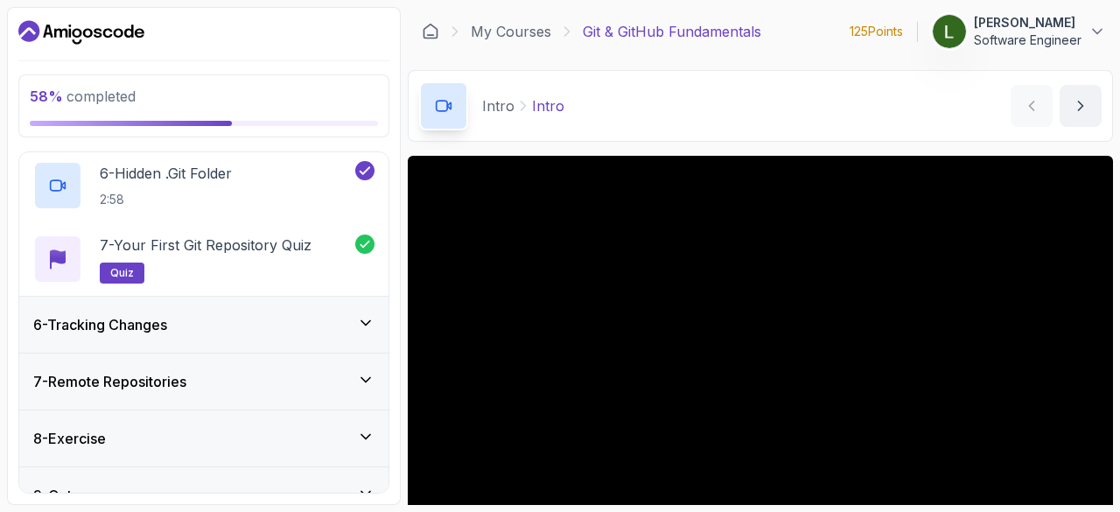
click at [364, 322] on icon at bounding box center [365, 322] width 17 height 17
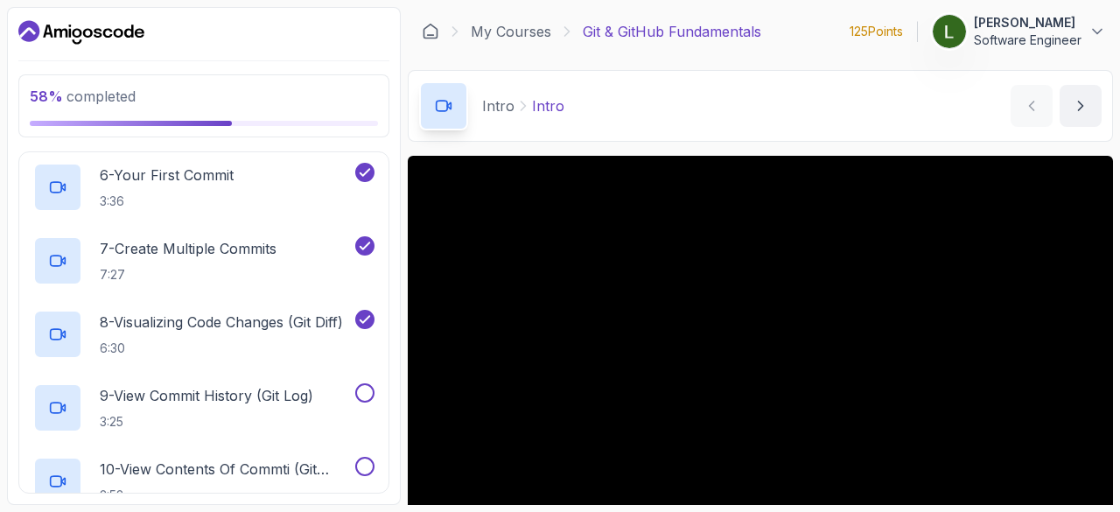
scroll to position [866, 0]
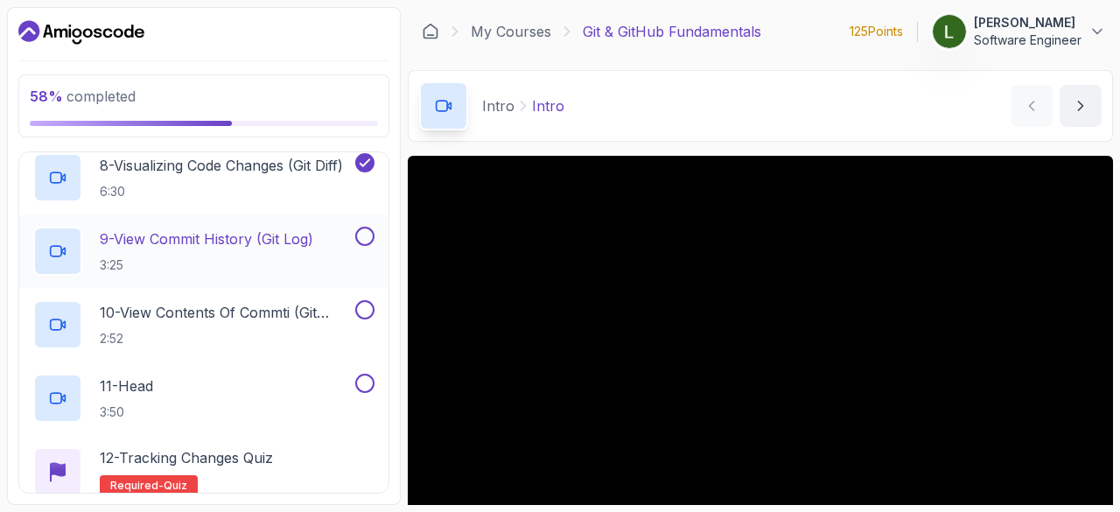
click at [219, 235] on p "9 - View Commit History (Git Log)" at bounding box center [206, 238] width 213 height 21
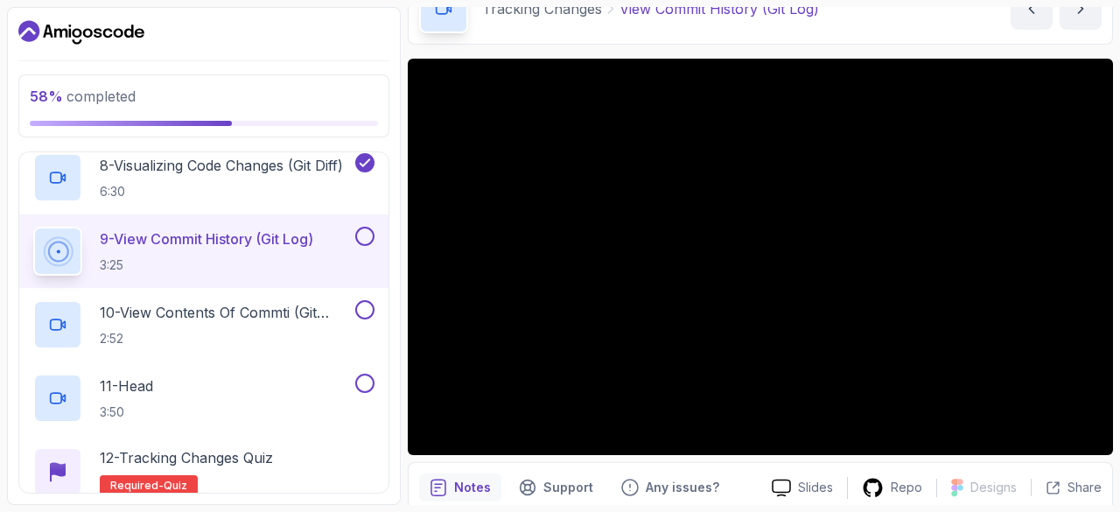
scroll to position [80, 0]
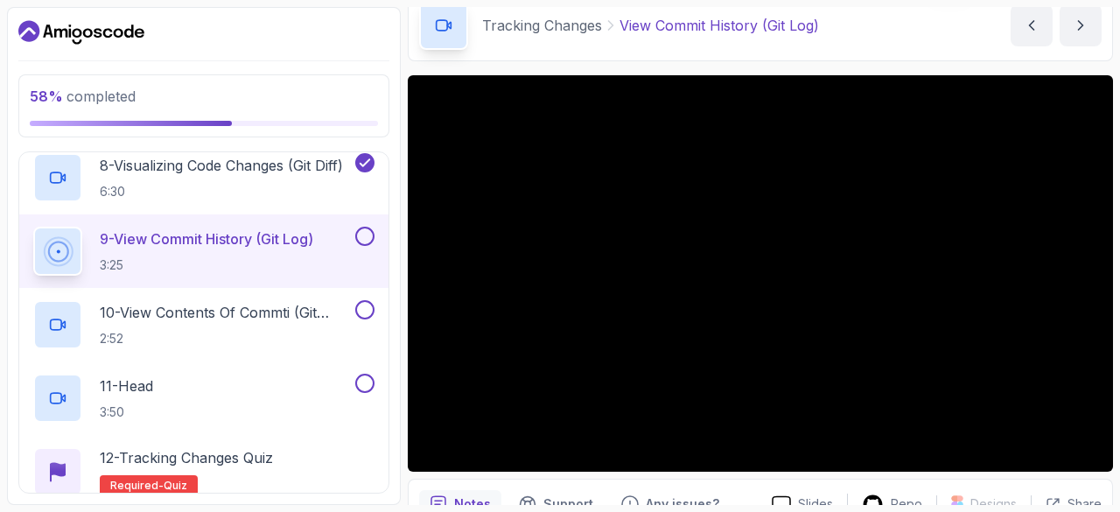
click at [499, 174] on div at bounding box center [760, 273] width 705 height 396
click at [133, 227] on div "9 - View Commit History (Git Log) 3:25" at bounding box center [192, 251] width 318 height 49
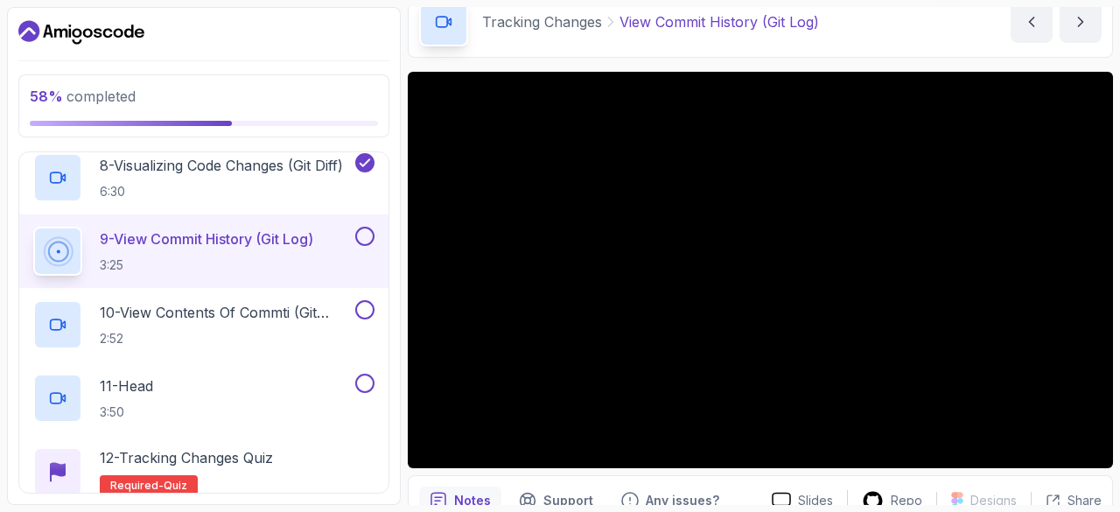
scroll to position [0, 0]
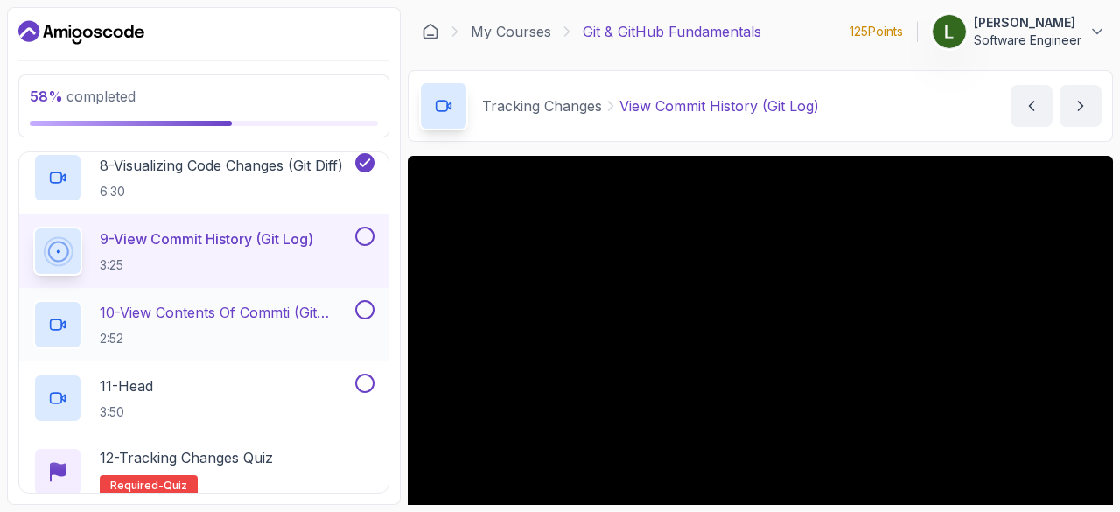
click at [192, 302] on p "10 - View Contents Of Commti (Git Show)" at bounding box center [226, 312] width 252 height 21
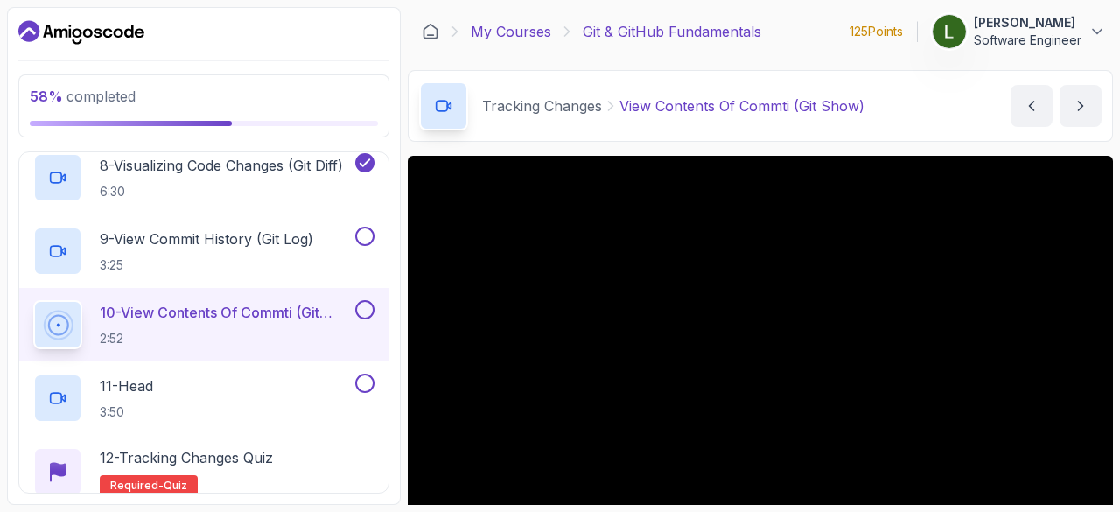
click at [480, 22] on link "My Courses" at bounding box center [511, 31] width 80 height 21
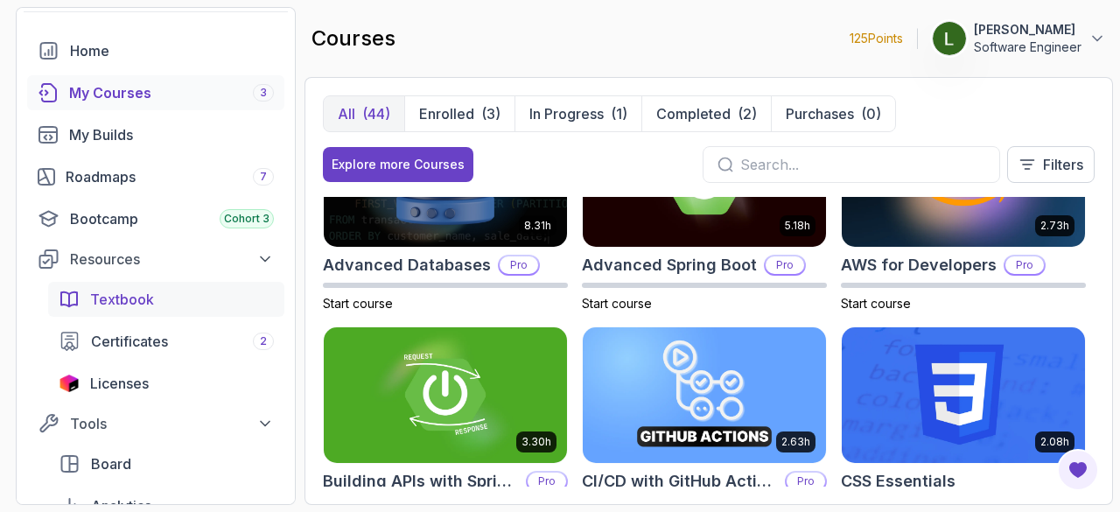
scroll to position [59, 0]
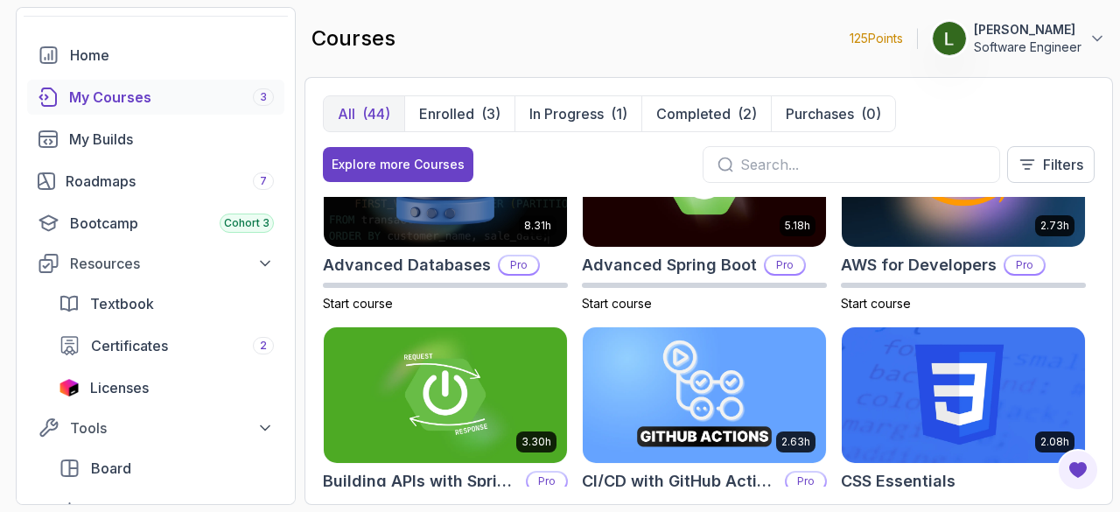
click at [100, 94] on div "My Courses 3" at bounding box center [171, 97] width 205 height 21
click at [86, 51] on div "Home" at bounding box center [172, 55] width 204 height 21
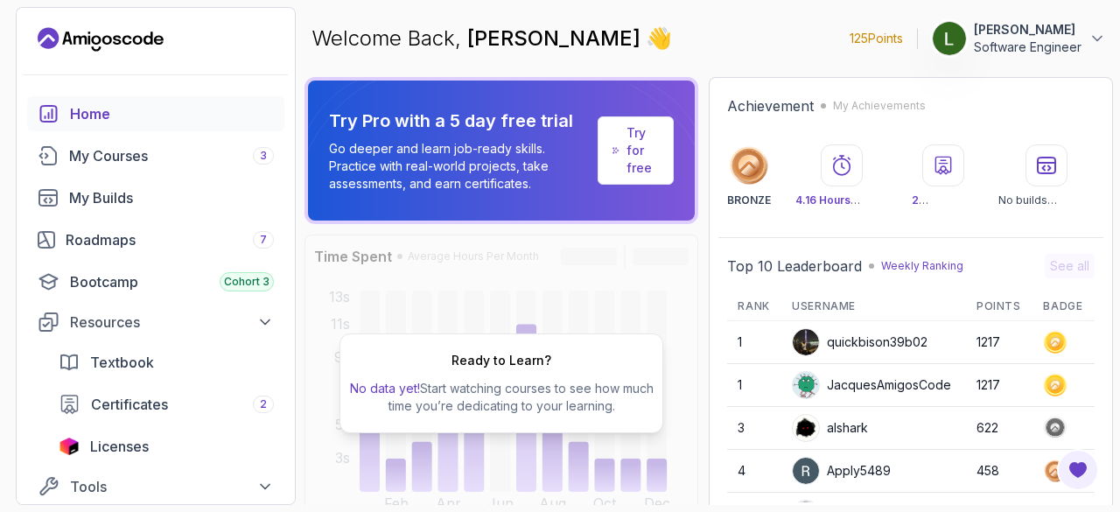
click at [632, 169] on p "Try for free" at bounding box center [642, 150] width 32 height 52
click at [630, 304] on div "Ready to Learn? No data yet! Start watching courses to see how much time you’re…" at bounding box center [501, 382] width 394 height 297
click at [542, 380] on p "No data yet! Start watching courses to see how much time you’re dedicating to y…" at bounding box center [501, 397] width 308 height 35
click at [667, 366] on div "Ready to Learn? No data yet! Start watching courses to see how much time you’re…" at bounding box center [501, 382] width 394 height 297
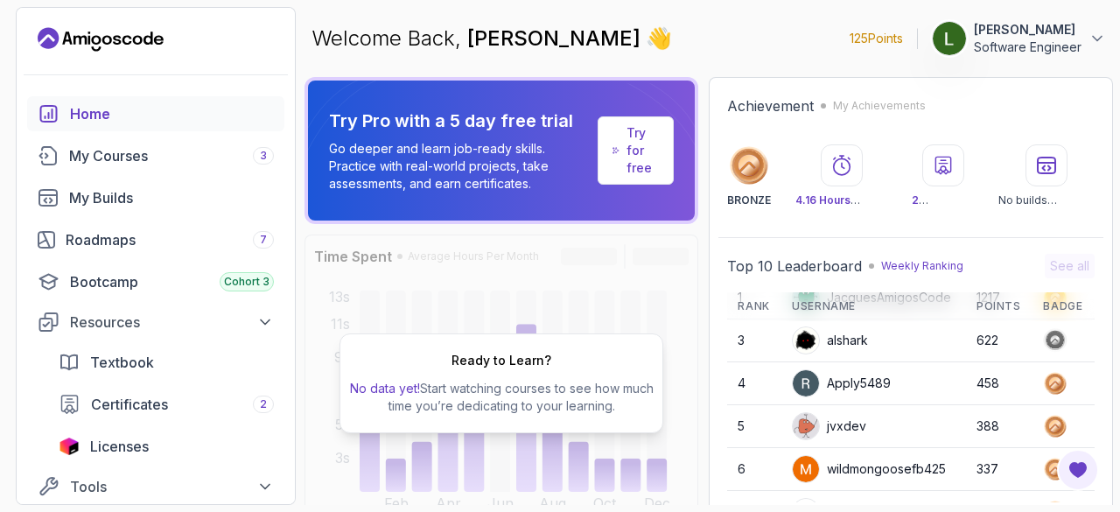
click at [763, 107] on h2 "Achievement" at bounding box center [770, 105] width 87 height 21
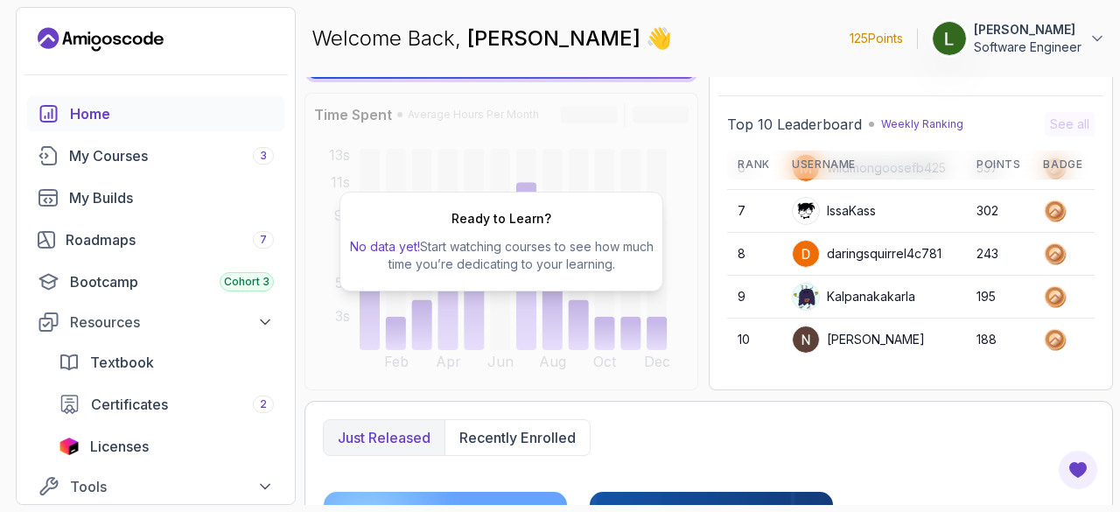
scroll to position [0, 0]
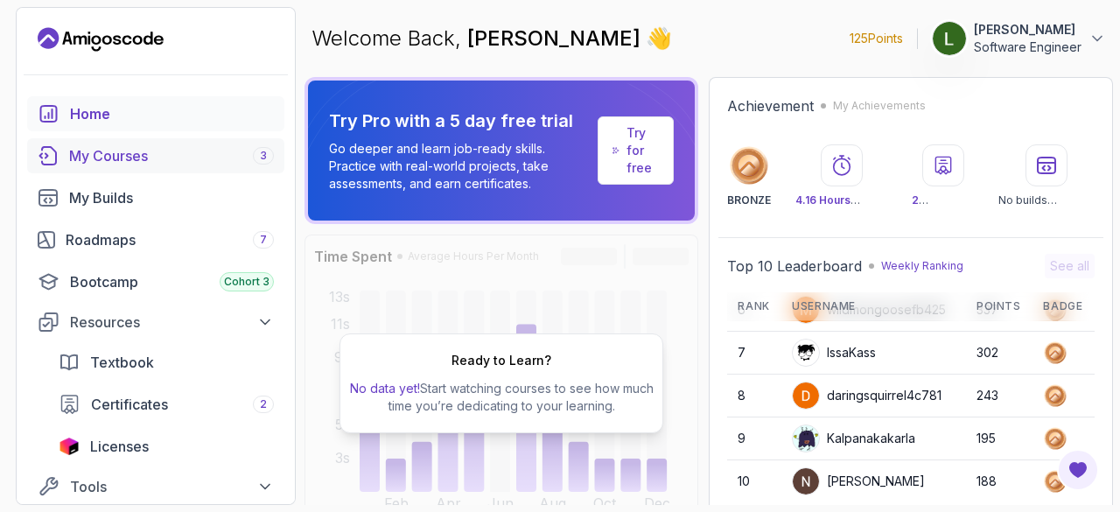
click at [84, 150] on div "My Courses 3" at bounding box center [171, 155] width 205 height 21
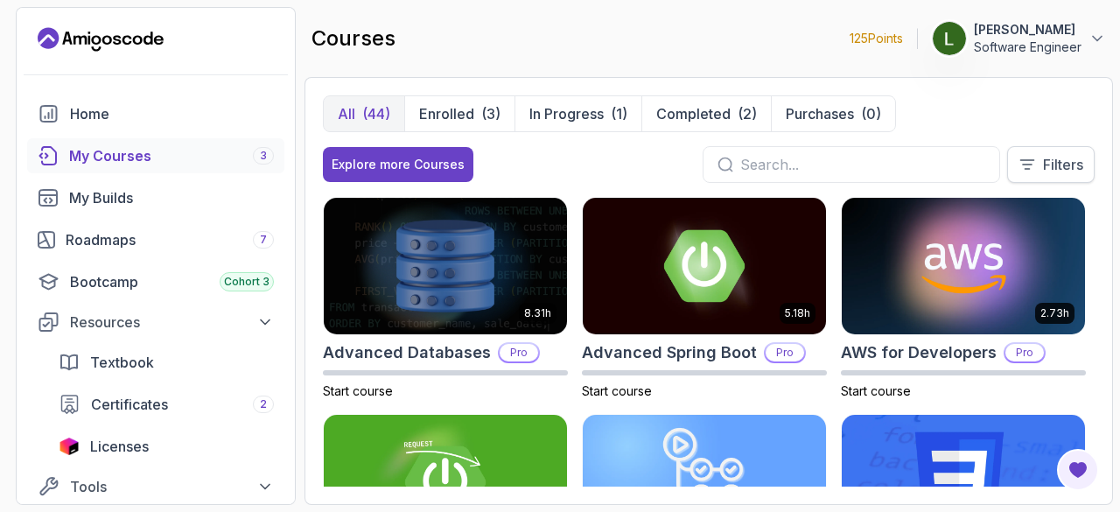
click at [1086, 165] on button "Filters" at bounding box center [1050, 164] width 87 height 37
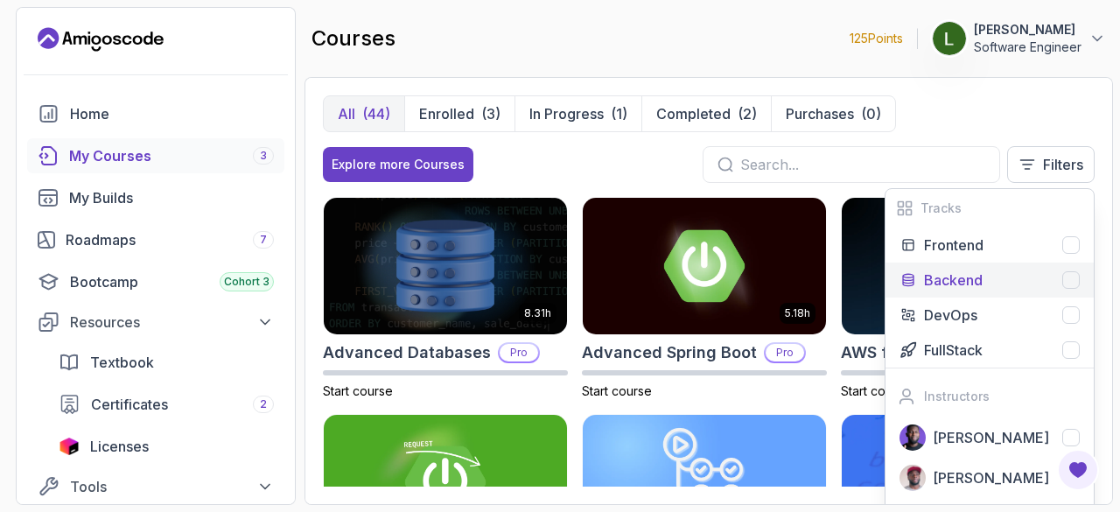
click at [1074, 275] on div at bounding box center [1070, 279] width 17 height 17
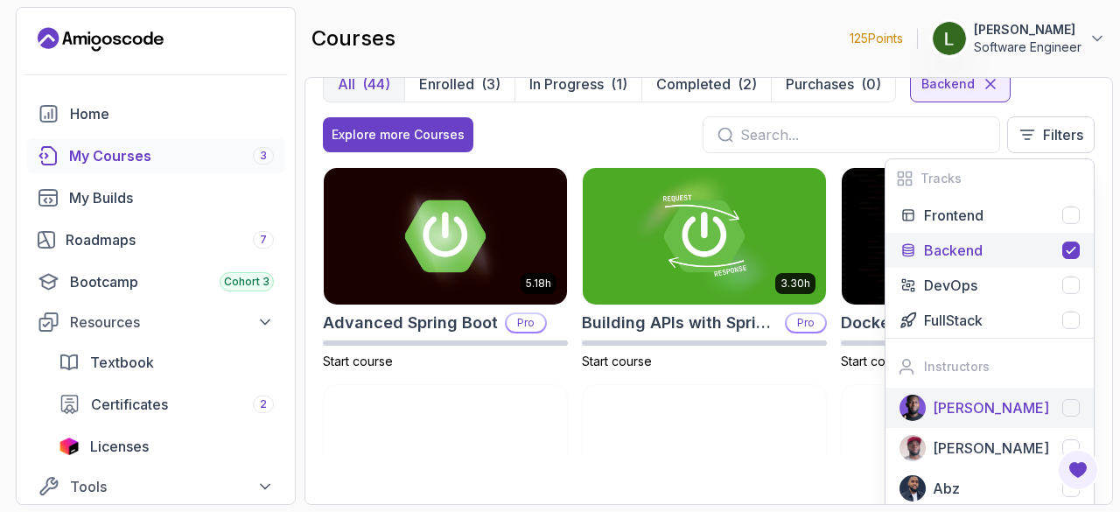
scroll to position [43, 0]
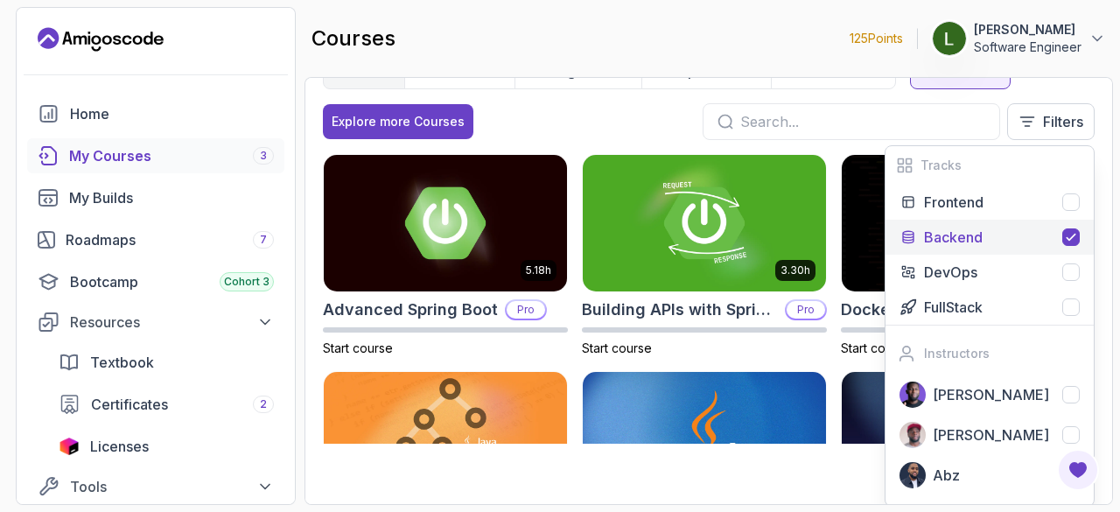
click at [653, 127] on div "Explore more Courses Filters Tracks Frontend Backend DevOps FullStack Instructo…" at bounding box center [708, 121] width 771 height 37
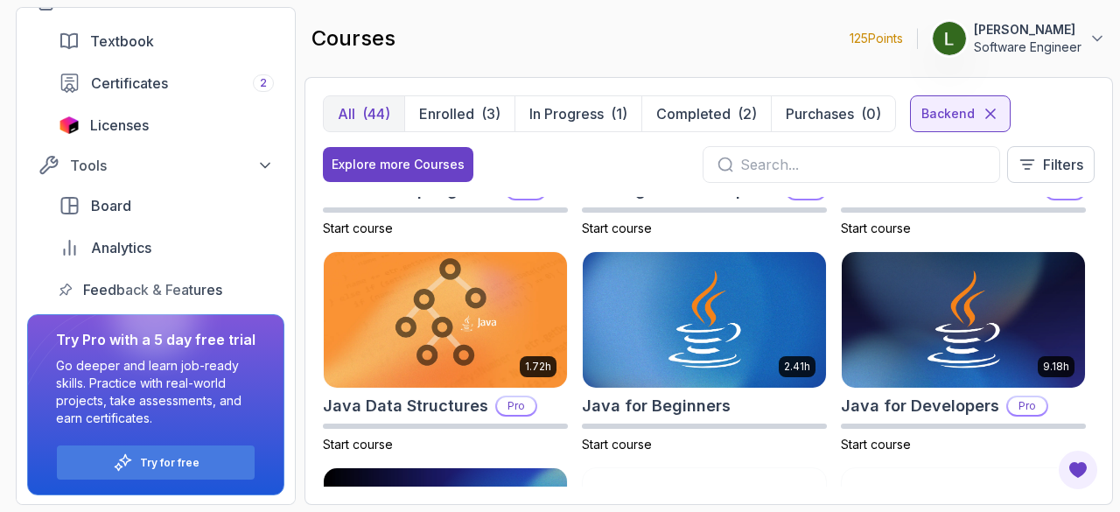
scroll to position [140, 0]
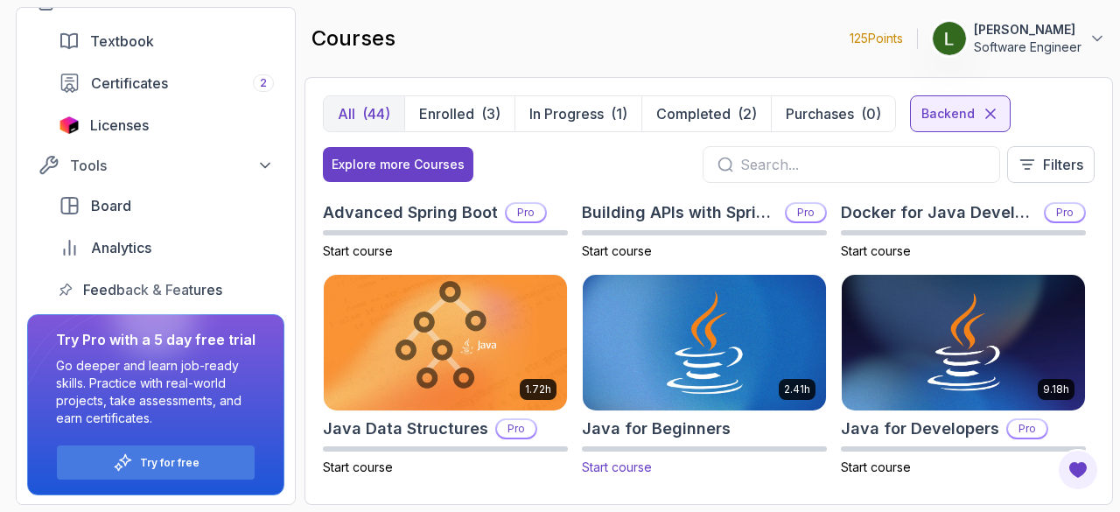
click at [660, 367] on img at bounding box center [703, 342] width 255 height 143
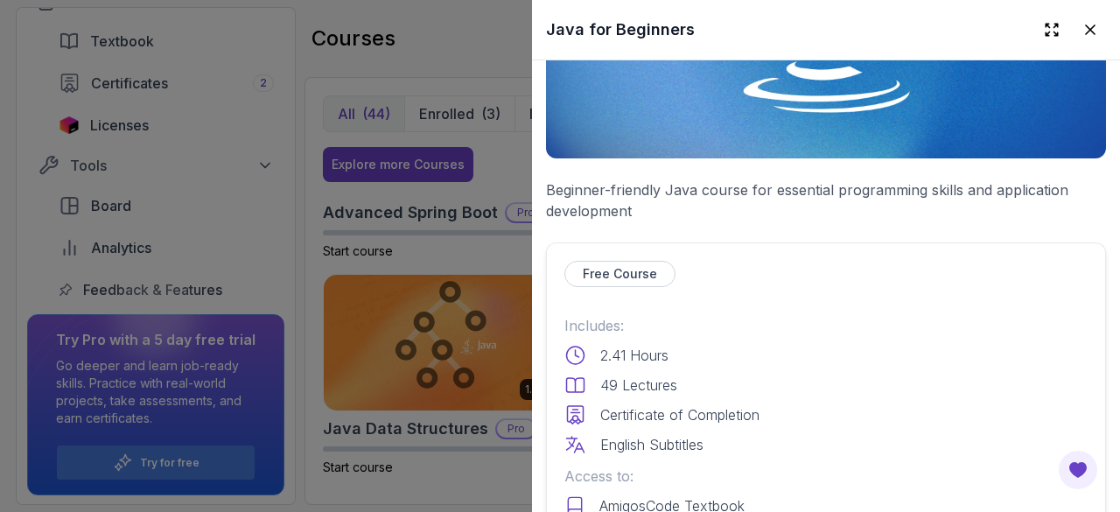
scroll to position [262, 0]
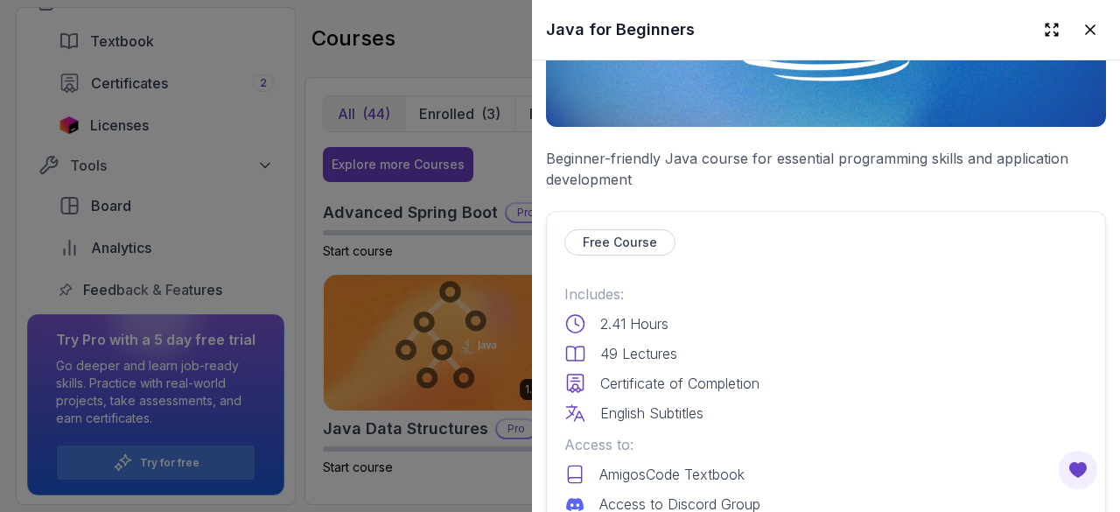
click at [609, 234] on p "Free Course" at bounding box center [620, 242] width 74 height 17
drag, startPoint x: 569, startPoint y: 234, endPoint x: 577, endPoint y: 239, distance: 10.2
click at [572, 239] on div "Free Course" at bounding box center [619, 242] width 111 height 26
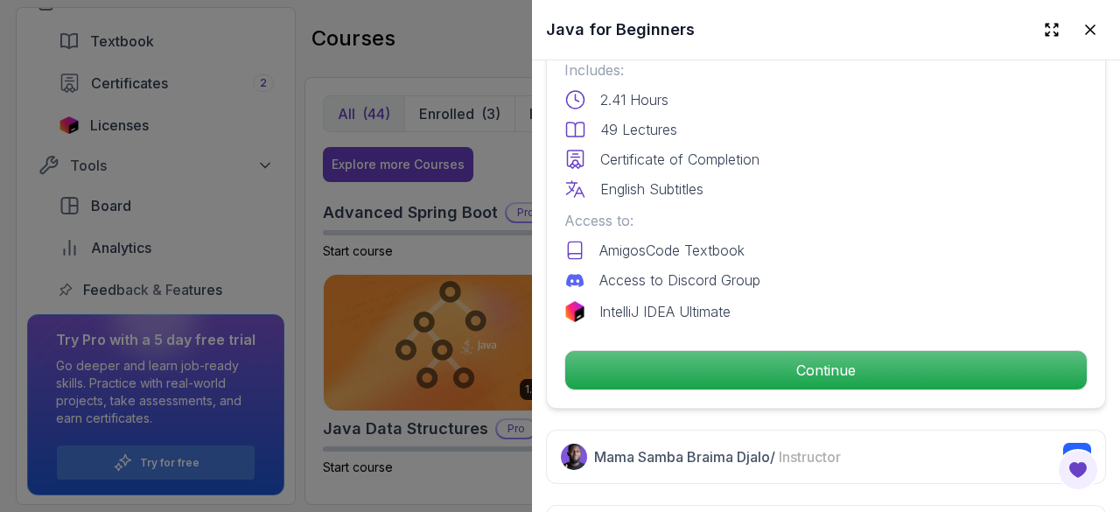
scroll to position [612, 0]
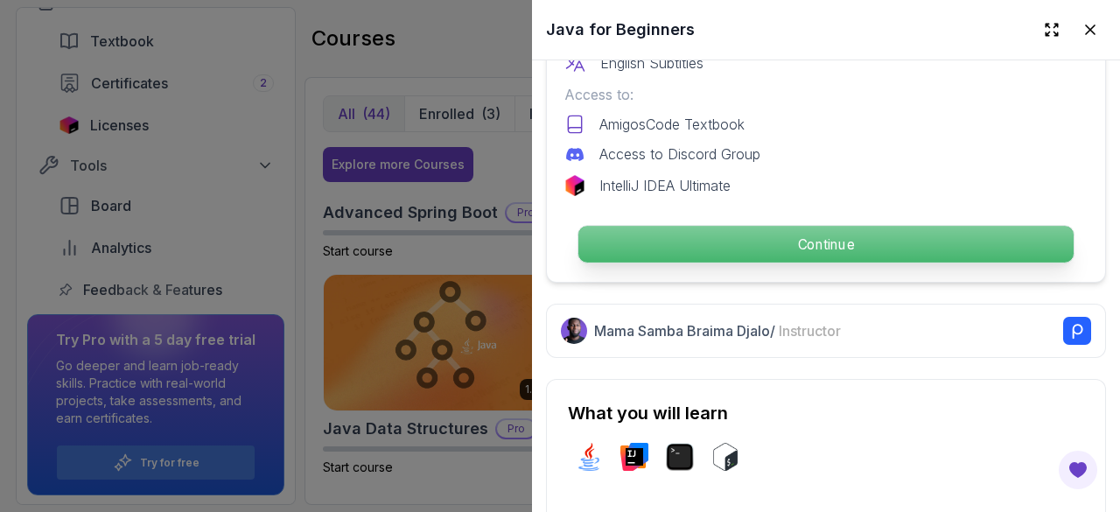
click at [826, 242] on p "Continue" at bounding box center [825, 244] width 495 height 37
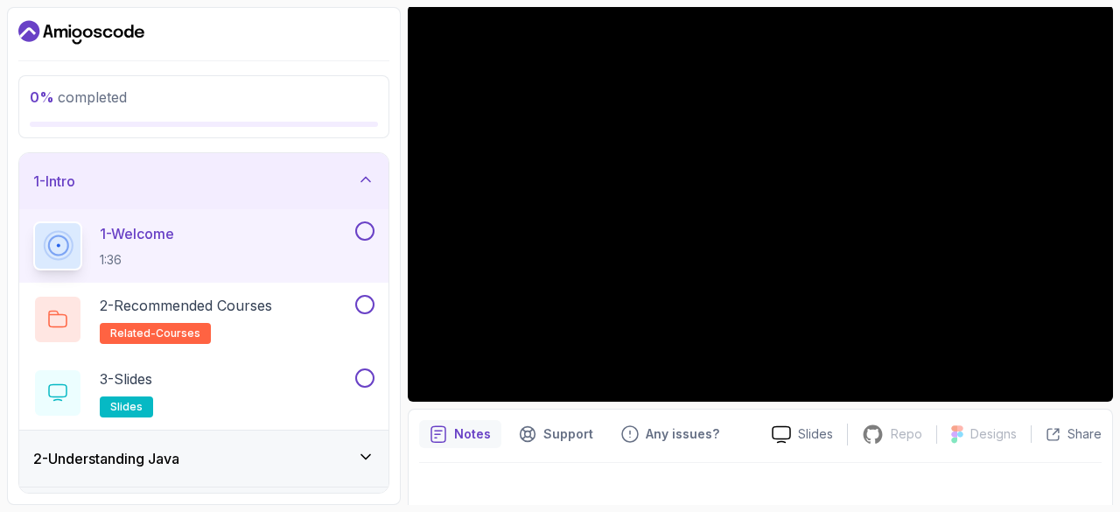
scroll to position [168, 0]
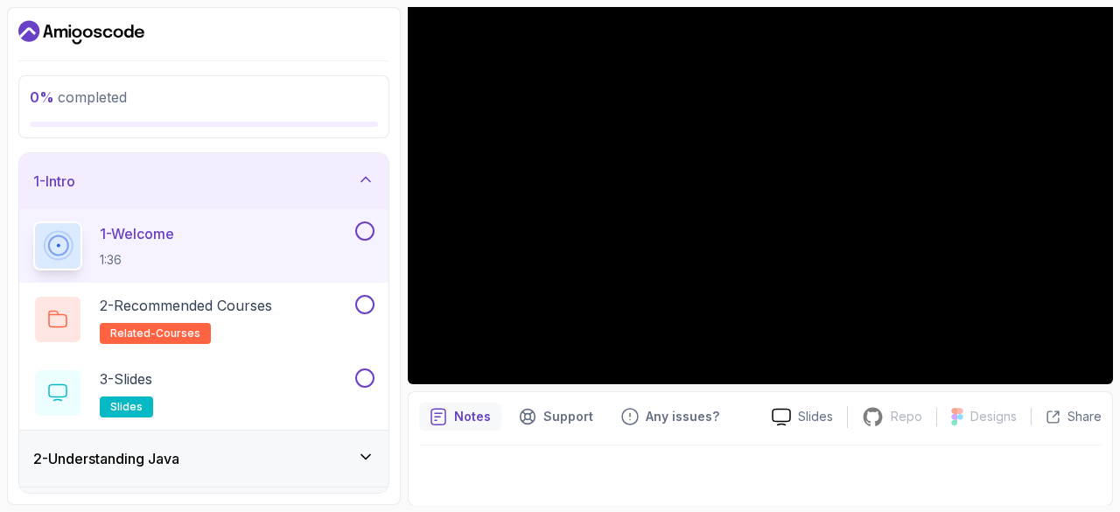
click at [373, 227] on button at bounding box center [364, 230] width 19 height 19
click at [365, 225] on icon at bounding box center [365, 230] width 16 height 17
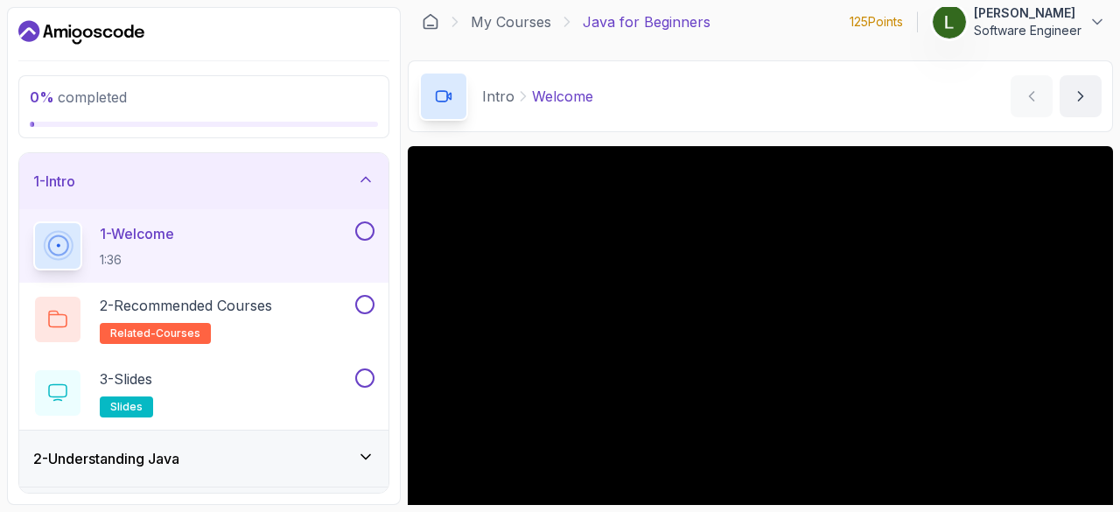
scroll to position [0, 0]
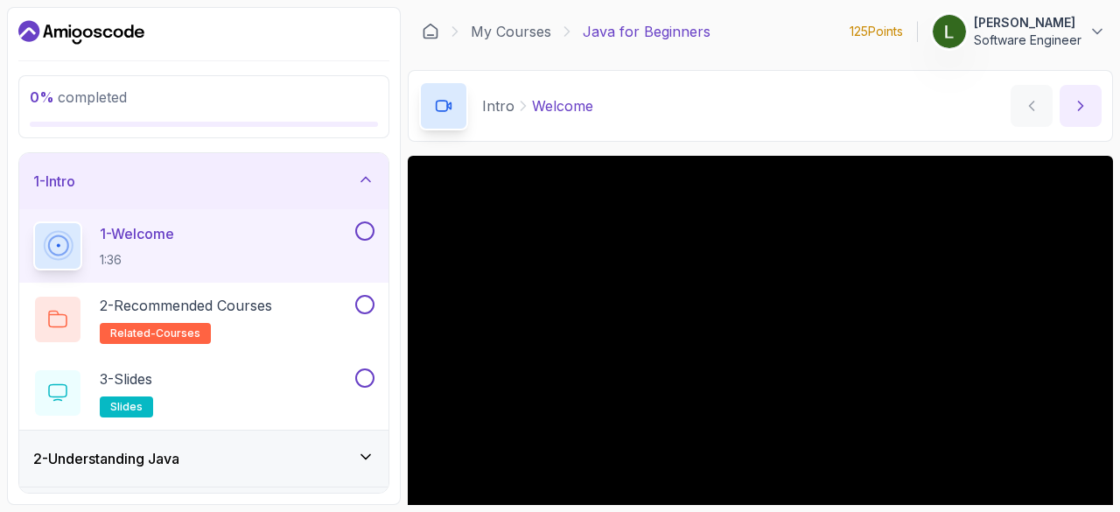
click at [1084, 101] on icon "next content" at bounding box center [1079, 105] width 17 height 17
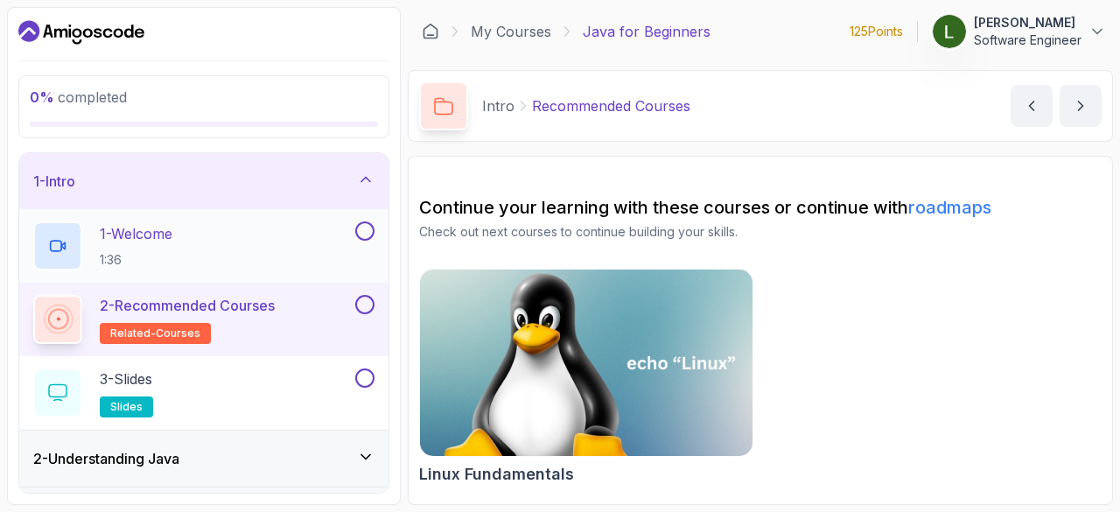
click at [555, 480] on h2 "Linux Fundamentals" at bounding box center [496, 474] width 155 height 24
